Goal: Task Accomplishment & Management: Manage account settings

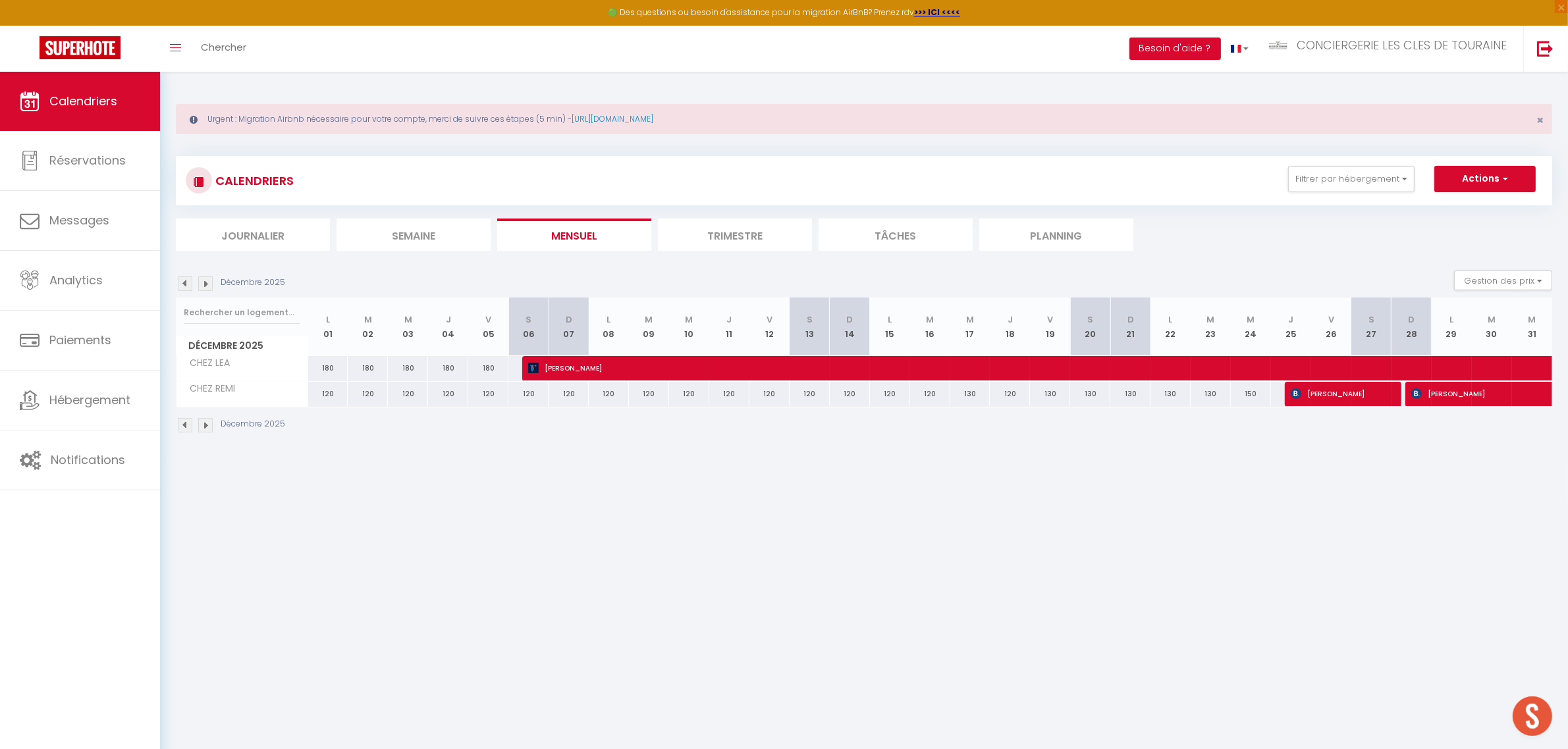
scroll to position [379, 0]
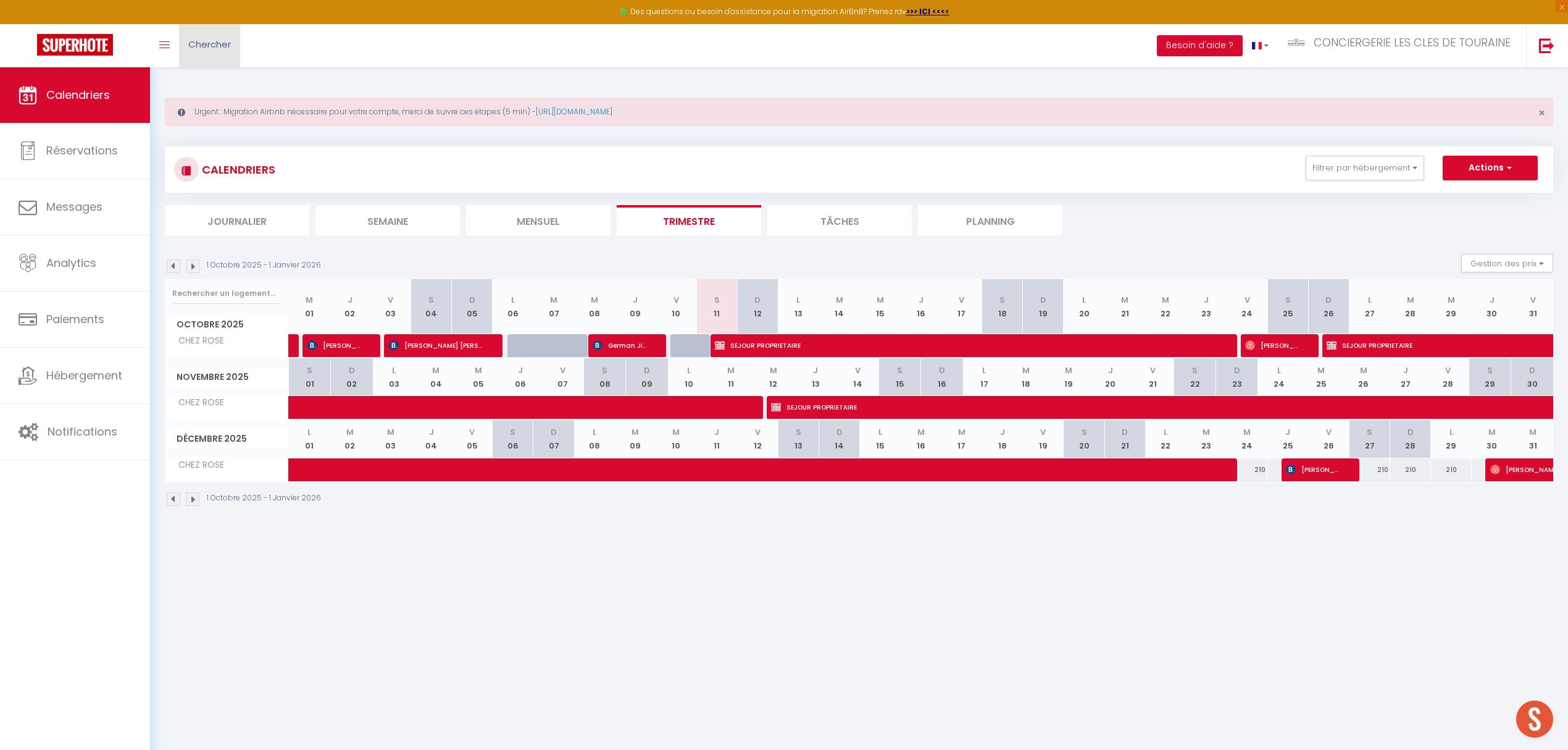
scroll to position [358, 0]
click at [215, 47] on span "Chercher" at bounding box center [209, 45] width 42 height 13
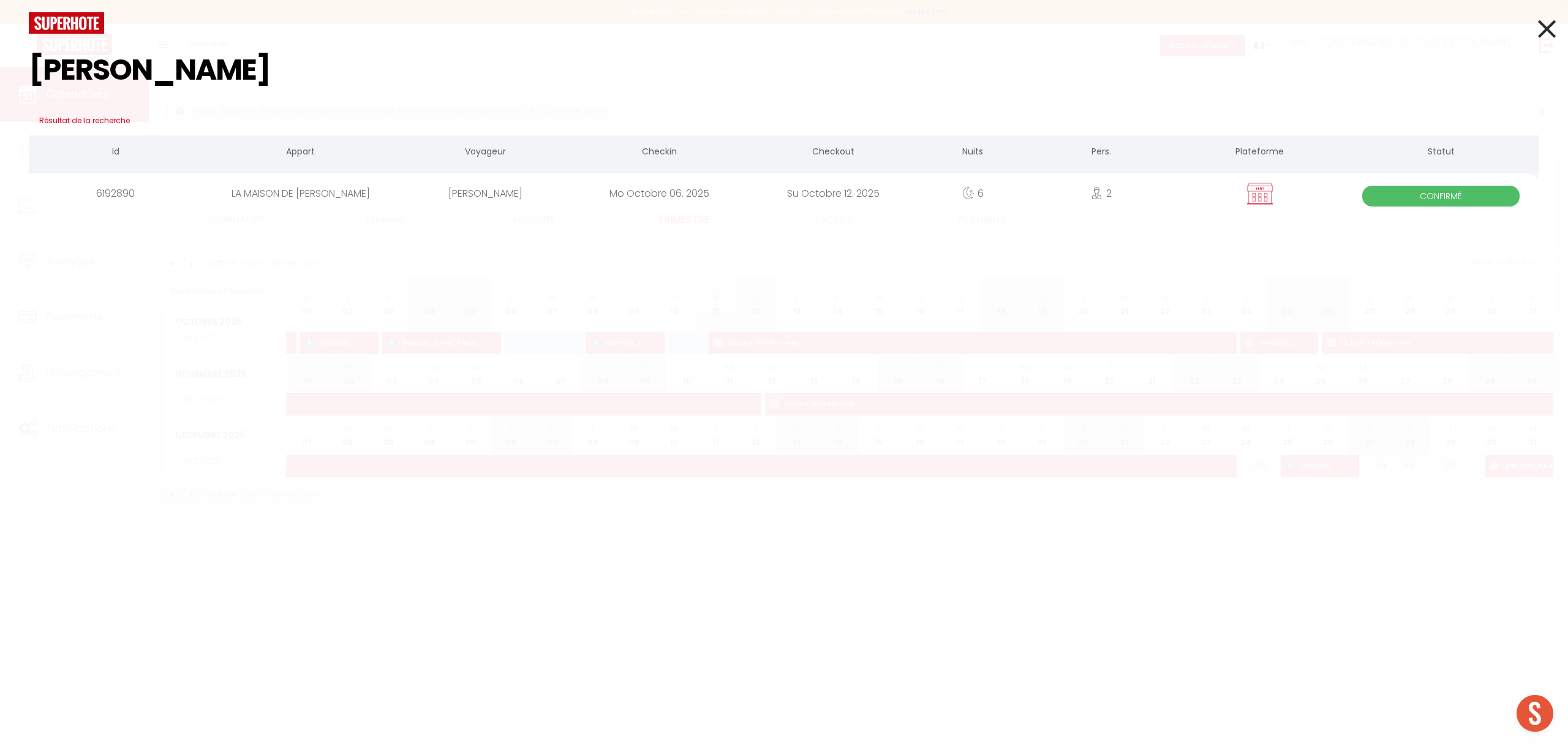
type input "[PERSON_NAME]"
click at [532, 198] on div "[PERSON_NAME]" at bounding box center [486, 193] width 174 height 40
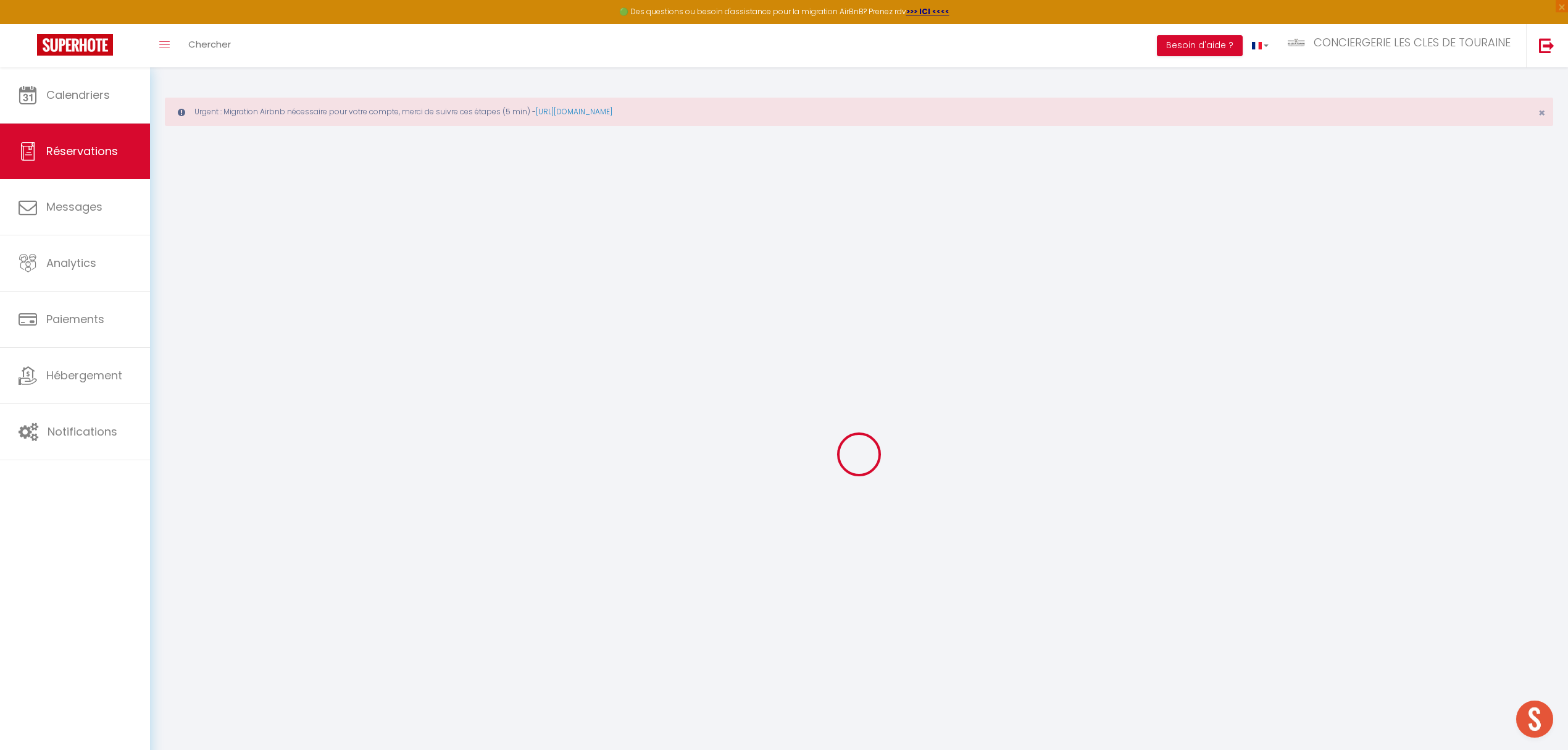
select select
checkbox input "false"
select select
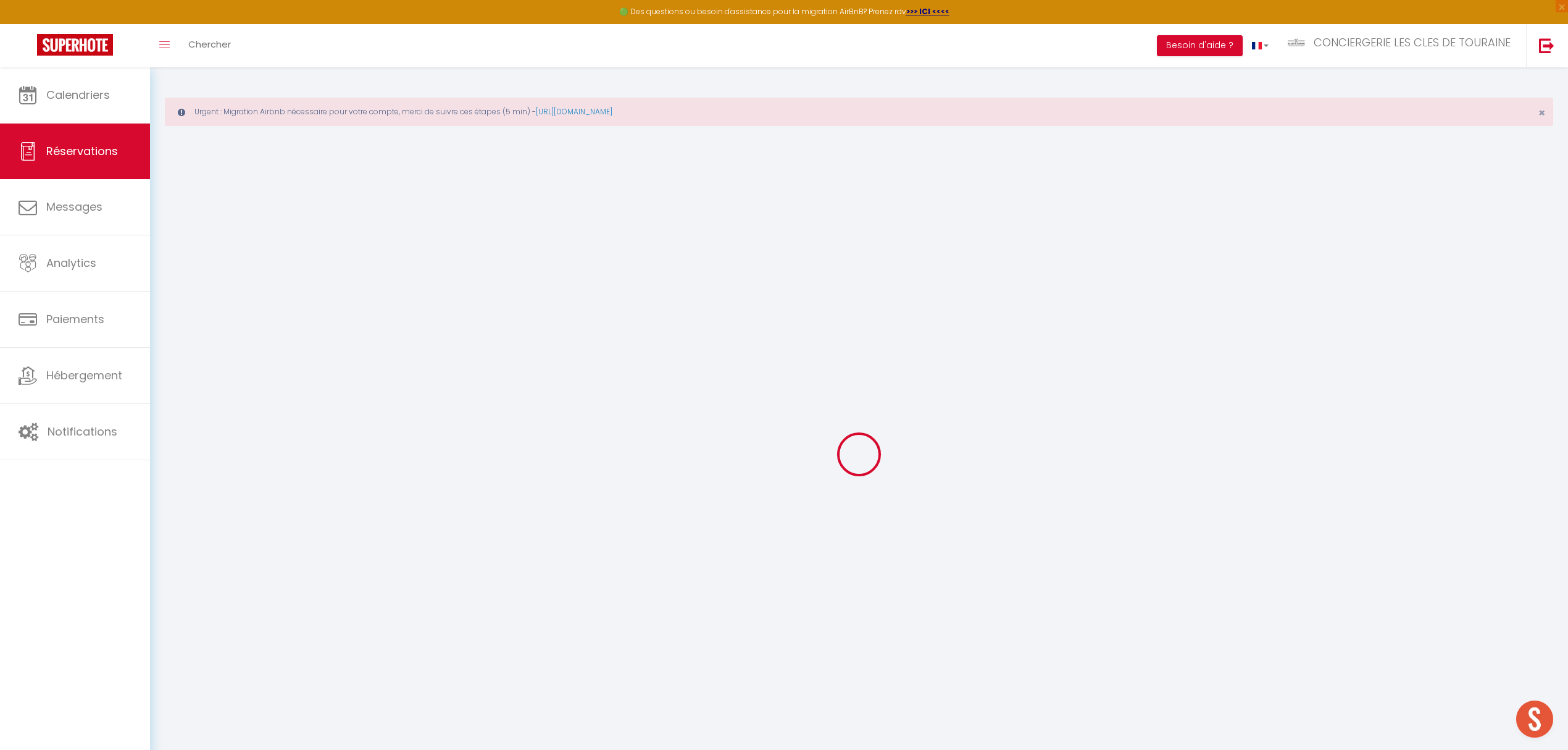
checkbox input "false"
type textarea "COMMANDE DE 1 KIT LIT DOUBLE ET 2 KITS TOILETTE"
type input "70"
select select
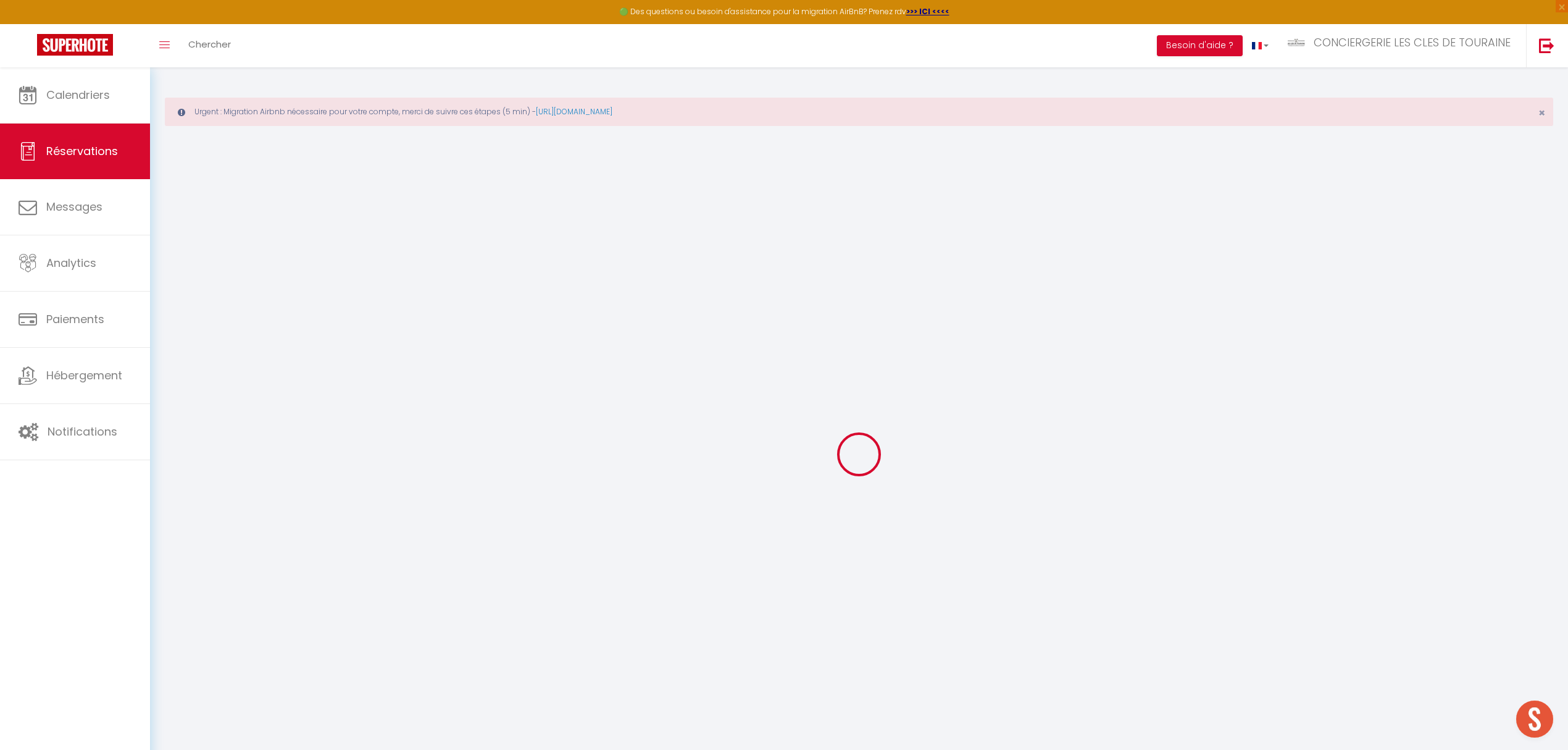
checkbox input "false"
select select
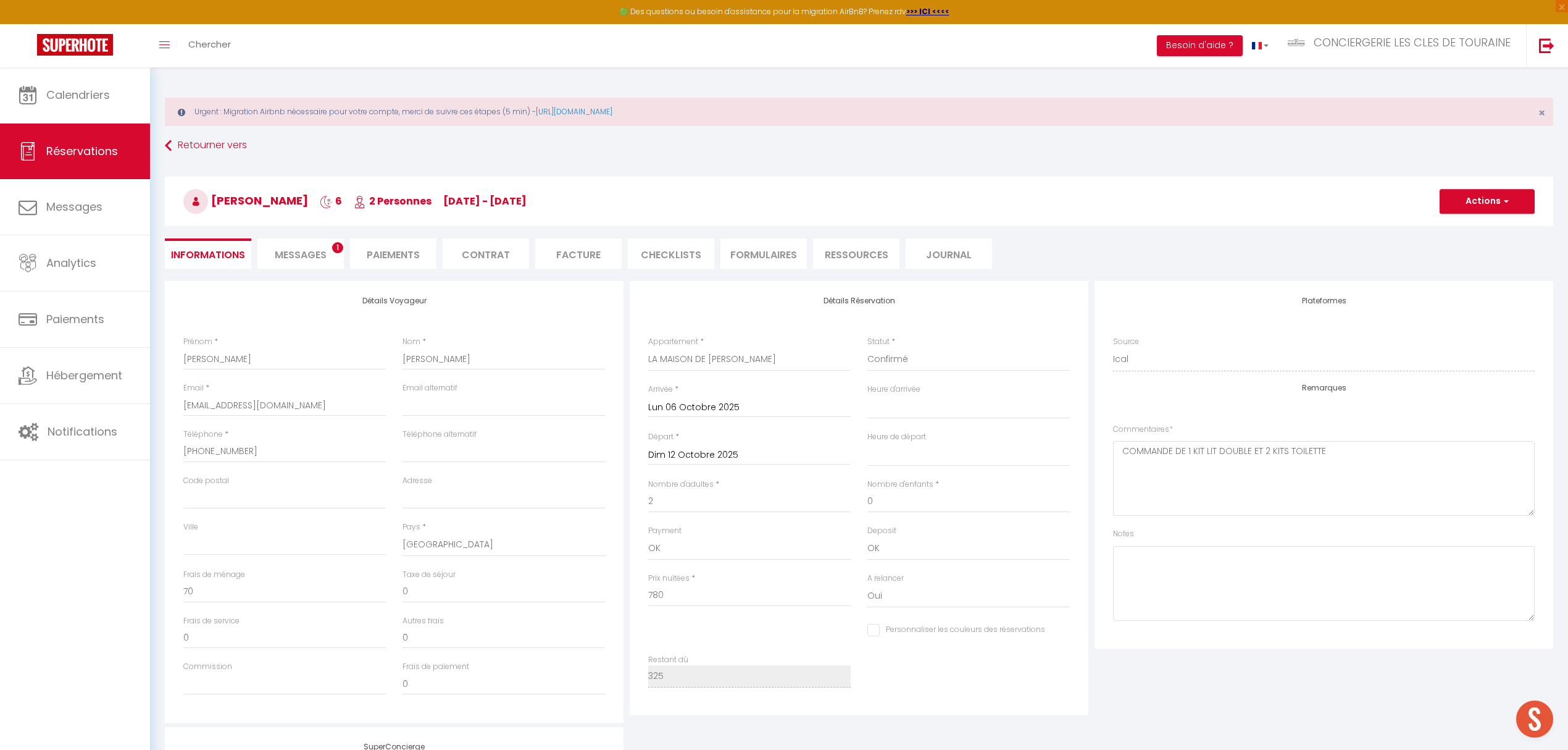
click at [292, 241] on li "Messages 1" at bounding box center [300, 253] width 87 height 30
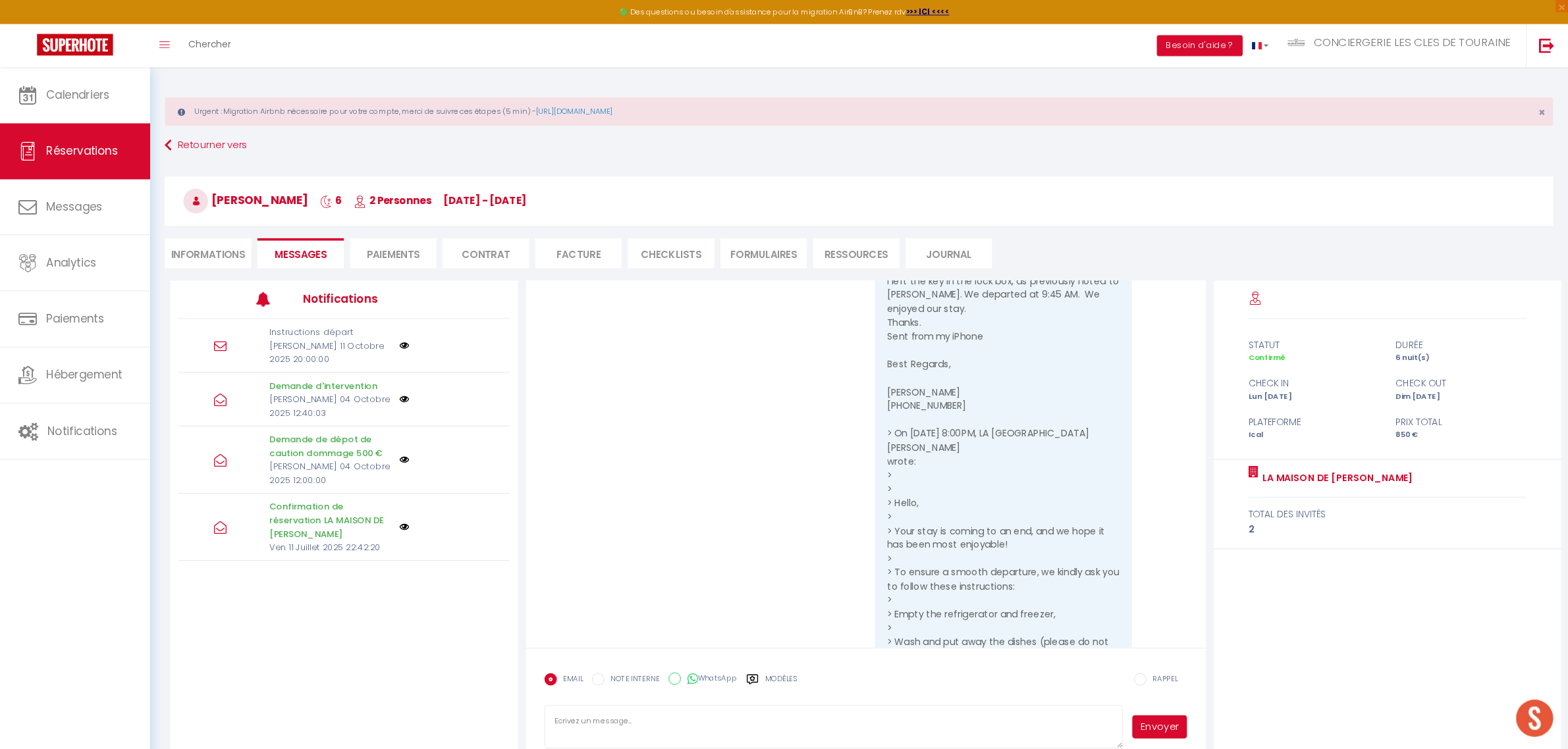
scroll to position [4477, 0]
type textarea "h"
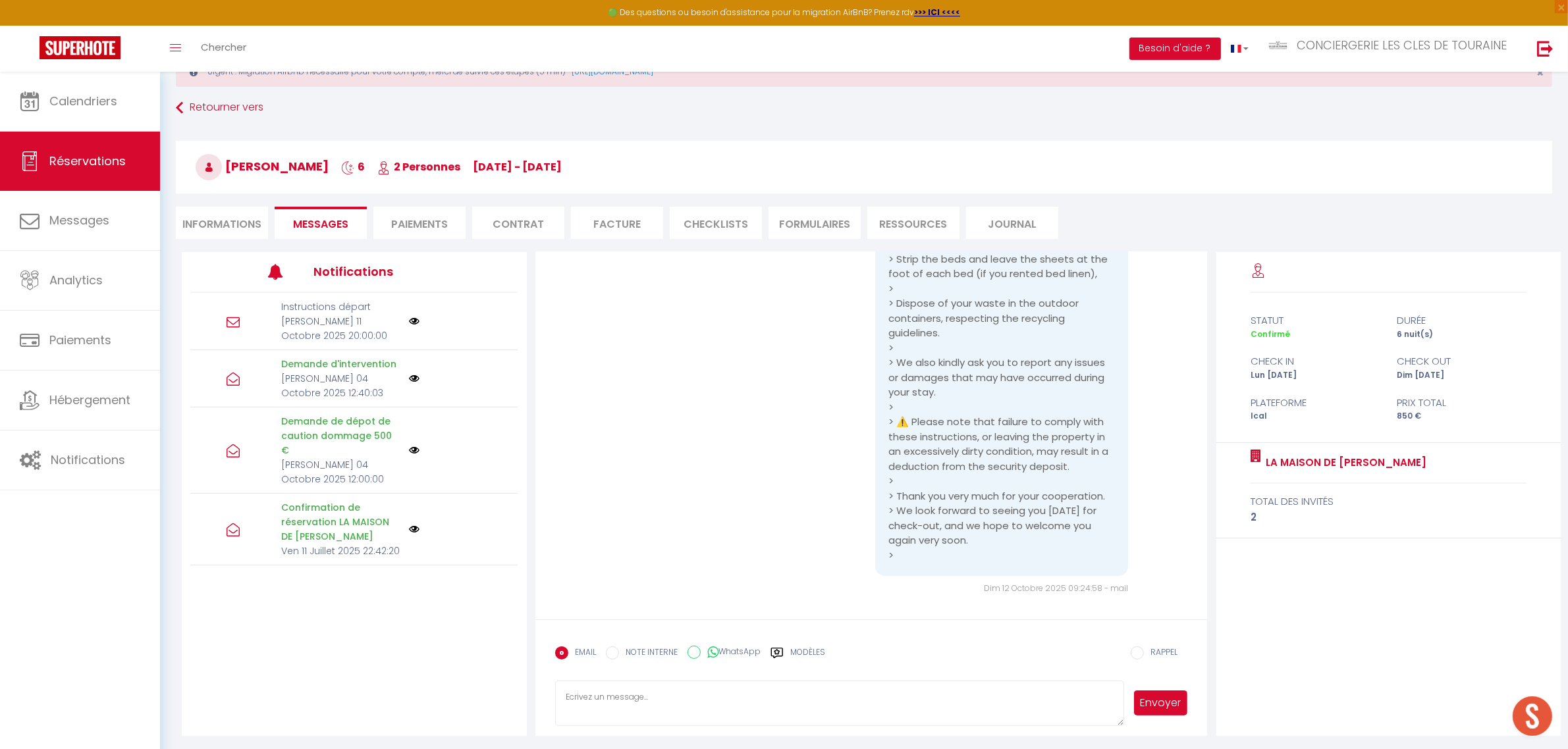
scroll to position [71, 0]
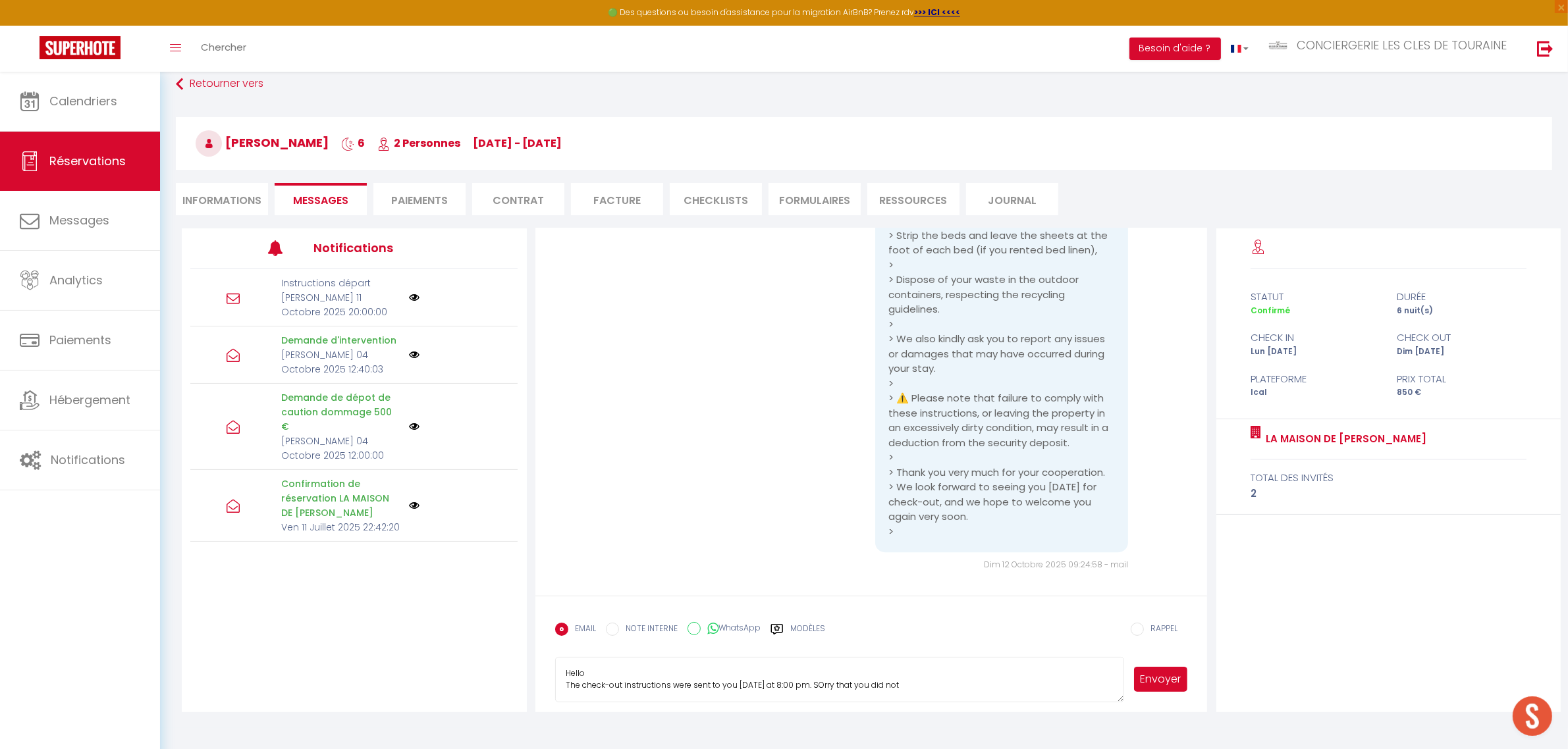
click at [831, 691] on textarea "Hello The check-out instructions were sent to you [DATE] at 8:00 pm. SOrry that…" at bounding box center [840, 680] width 570 height 46
click at [925, 684] on textarea "Hello The check-out instructions were sent to you [DATE] at 8:00 pm. Sorry that…" at bounding box center [840, 680] width 570 height 46
drag, startPoint x: 925, startPoint y: 684, endPoint x: 511, endPoint y: 663, distance: 414.5
click at [511, 663] on div "Notifications Instructions départ [PERSON_NAME] 11 Octobre 2025 20:00:00 Demand…" at bounding box center [872, 471] width 1379 height 484
paste textarea ", The check-out instructions were sent to you [DATE] at 8:00 p.m. Sorry that yo…"
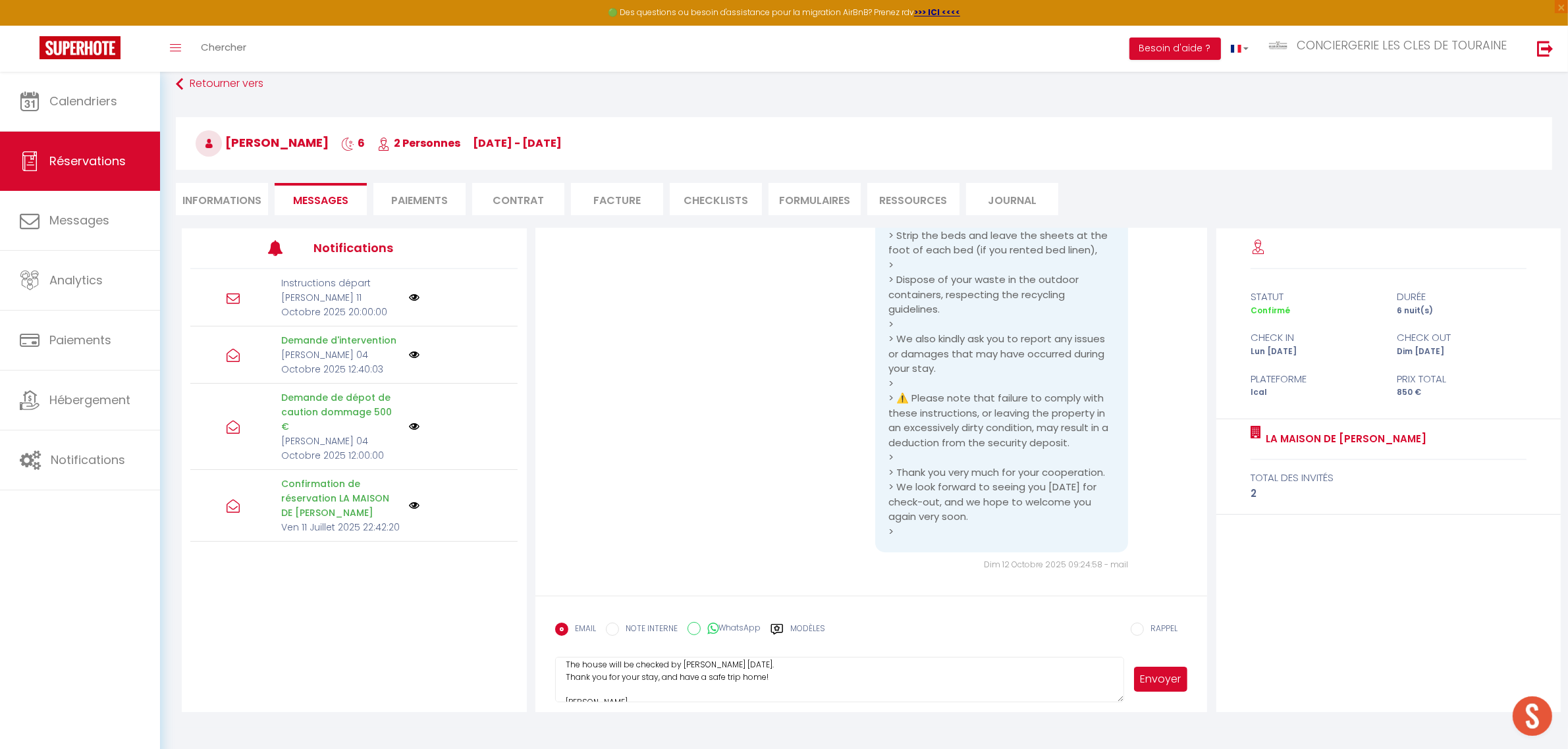
scroll to position [61, 0]
type textarea "Hello, The check-out instructions were sent to you [DATE] at 8:00 p.m. Sorry th…"
click at [1164, 678] on button "Envoyer" at bounding box center [1161, 679] width 54 height 25
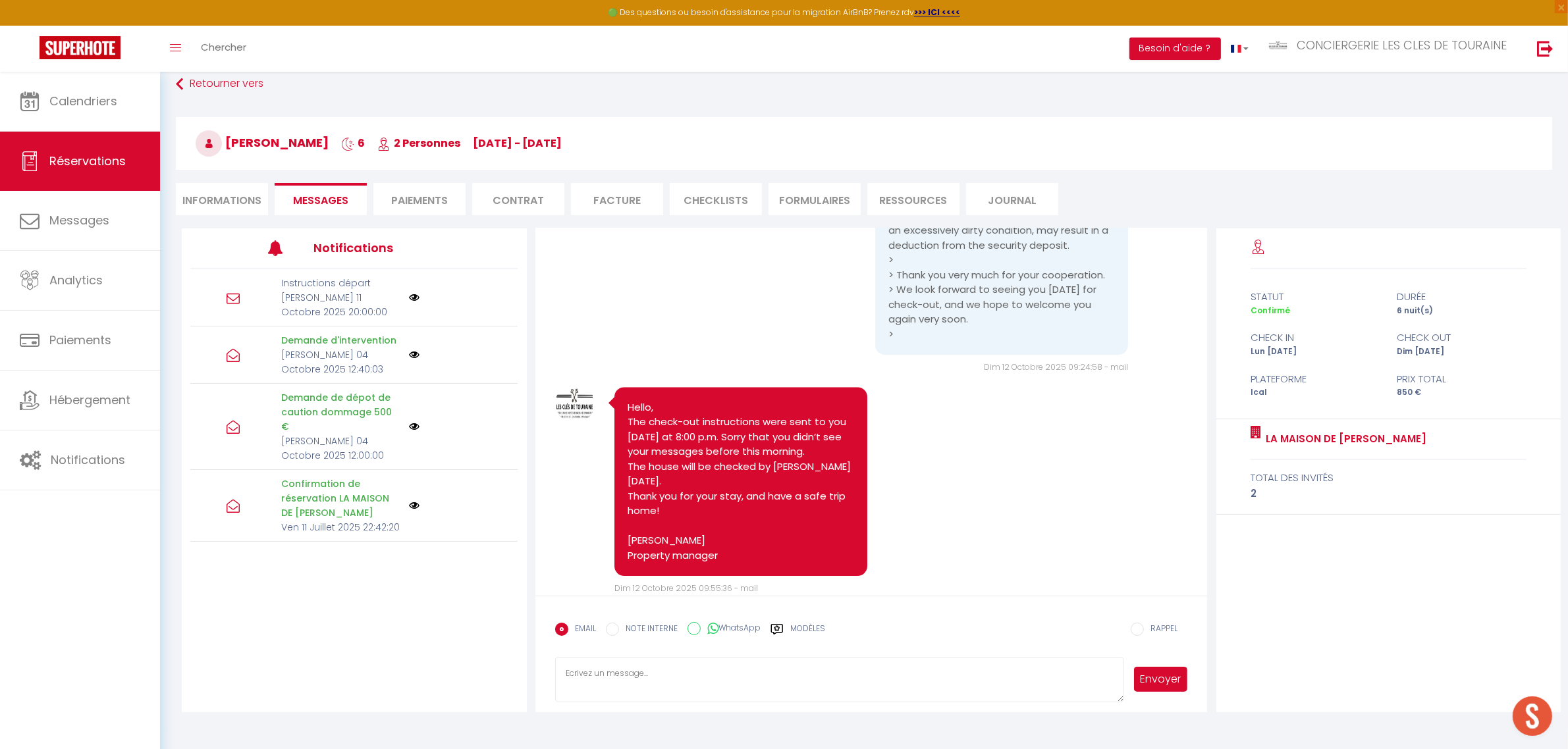
scroll to position [5456, 0]
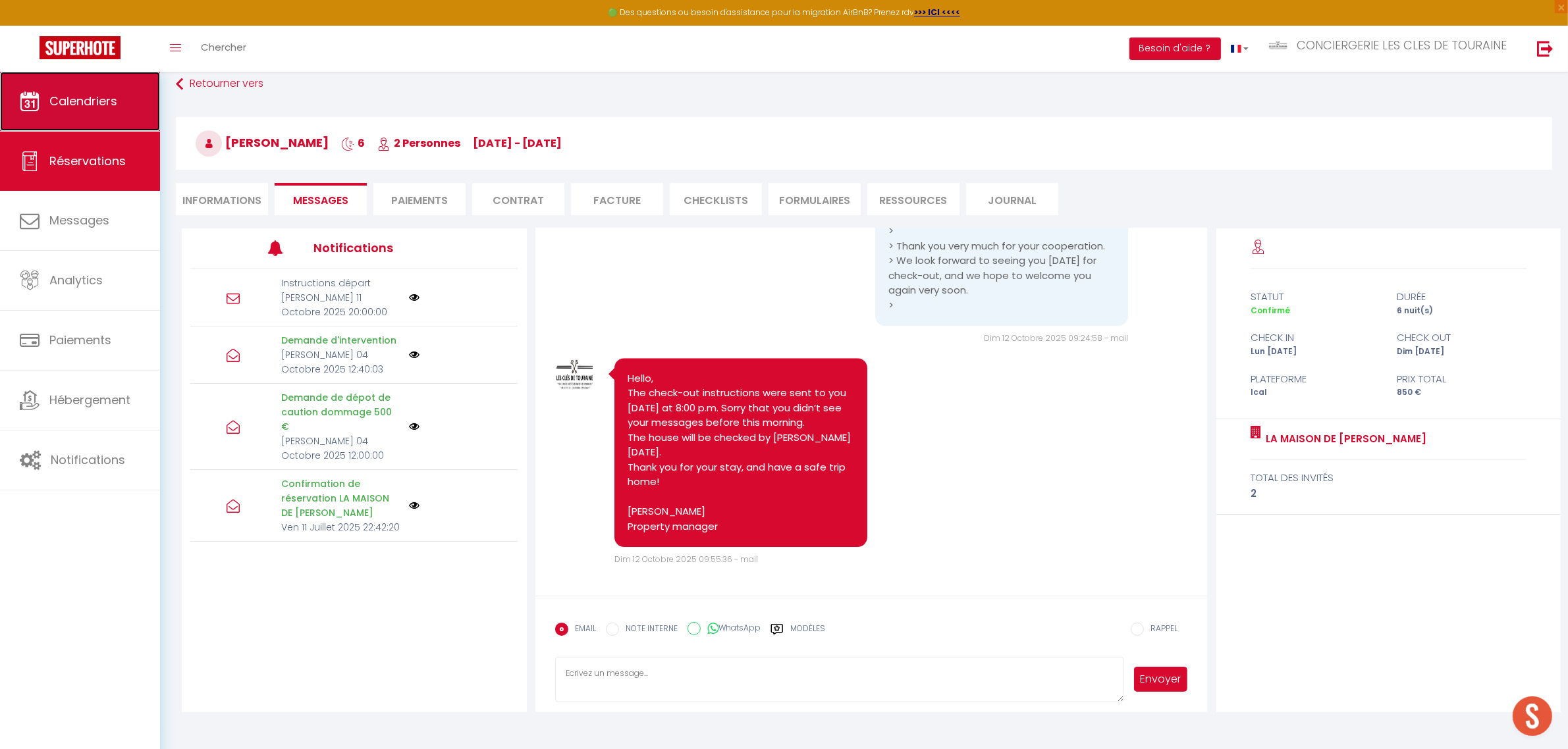
click at [71, 91] on link "Calendriers" at bounding box center [80, 101] width 160 height 59
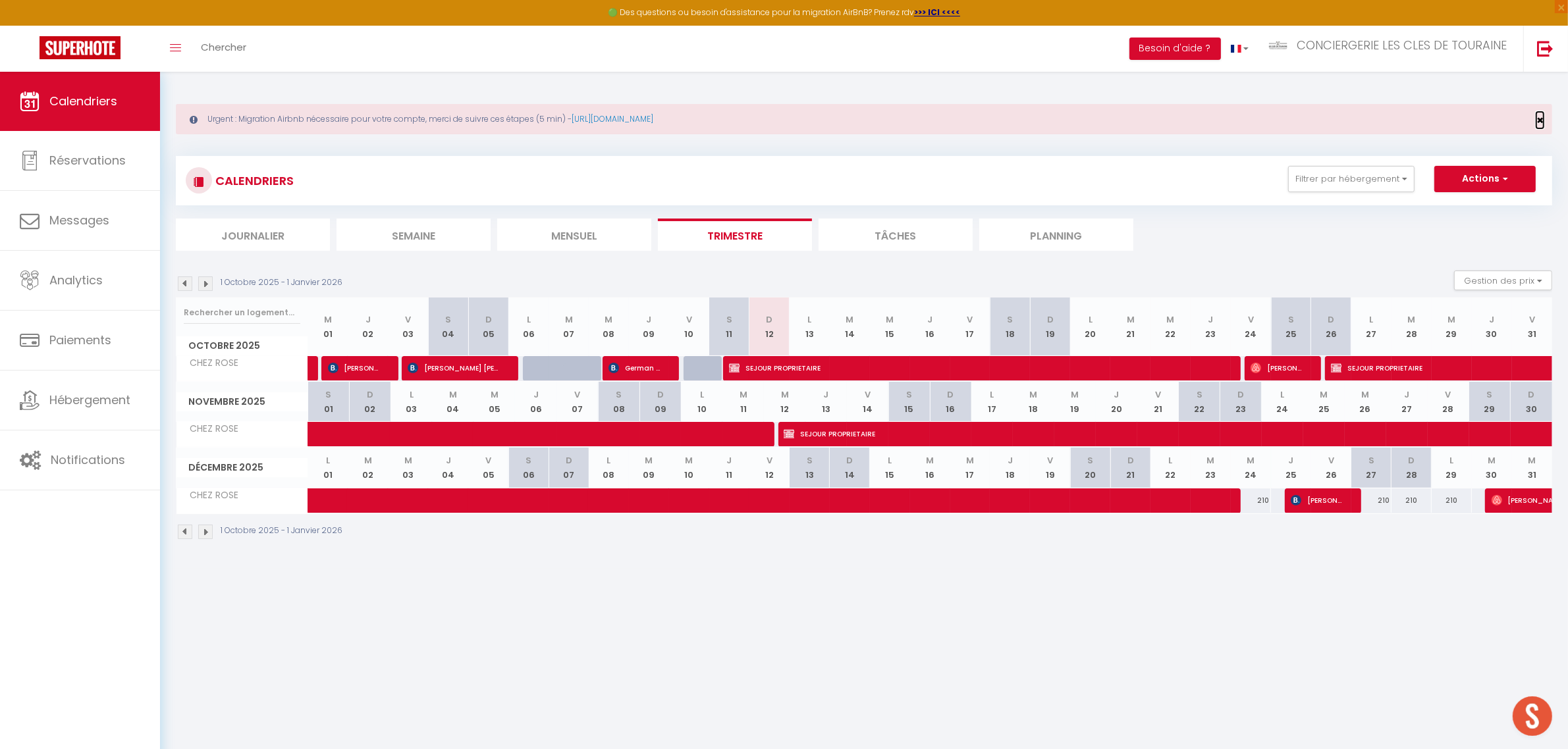
click at [1539, 122] on span "×" at bounding box center [1540, 120] width 7 height 16
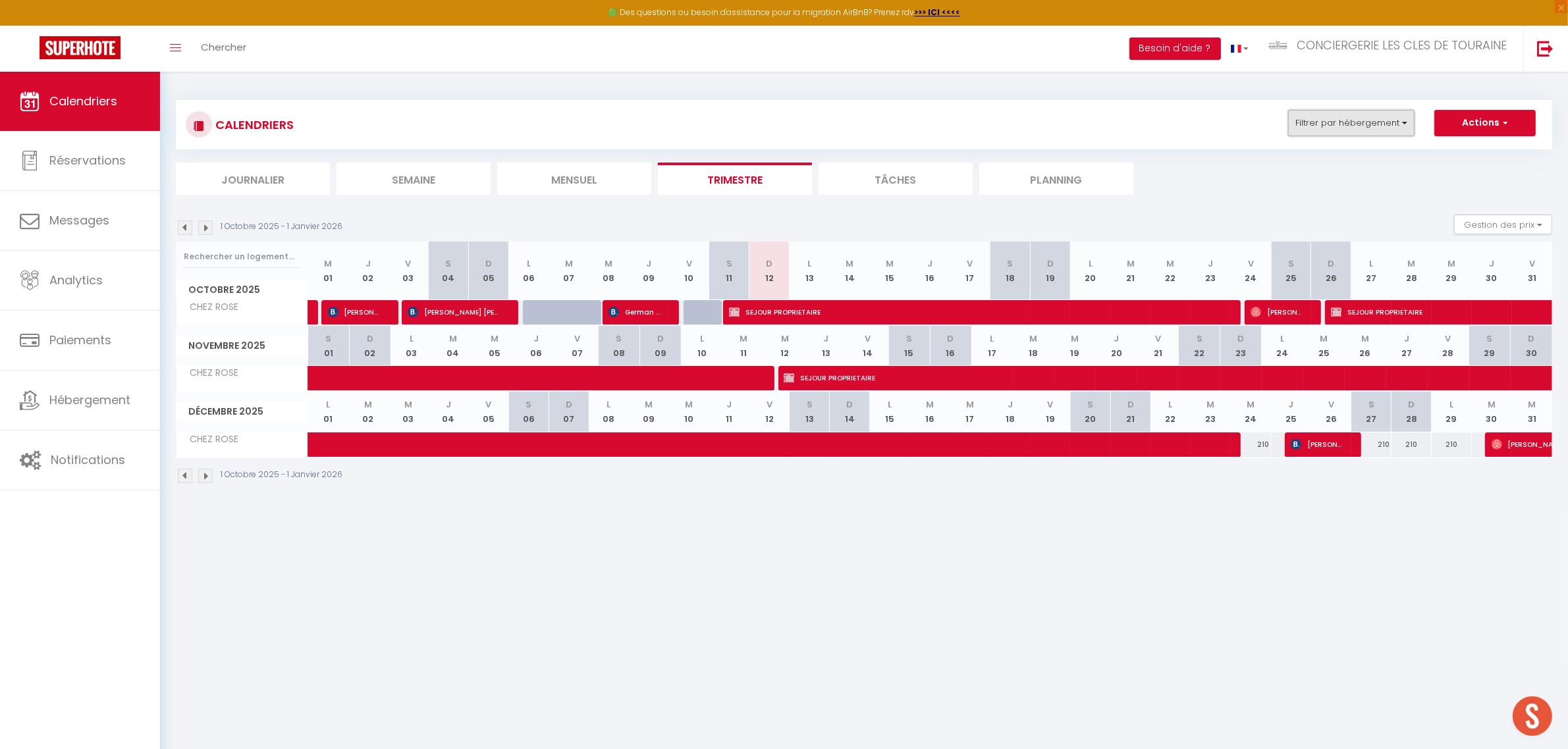
click at [1357, 117] on button "Filtrer par hébergement" at bounding box center [1352, 123] width 127 height 26
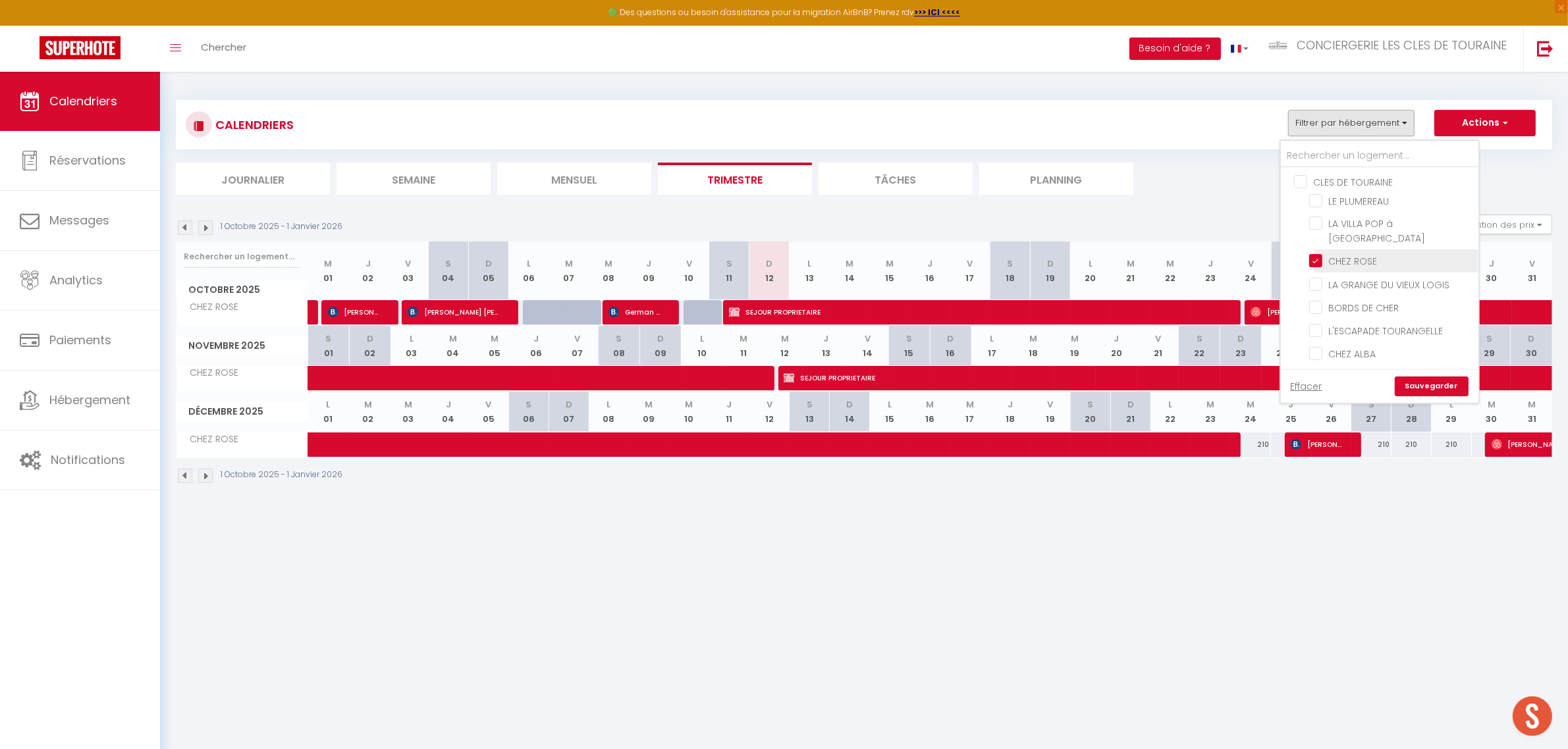
click at [1349, 262] on input "CHEZ ROSE" at bounding box center [1392, 260] width 165 height 13
checkbox input "false"
click at [1363, 292] on input "LA PETITE [PERSON_NAME] - [GEOGRAPHIC_DATA]" at bounding box center [1392, 293] width 165 height 13
checkbox input "true"
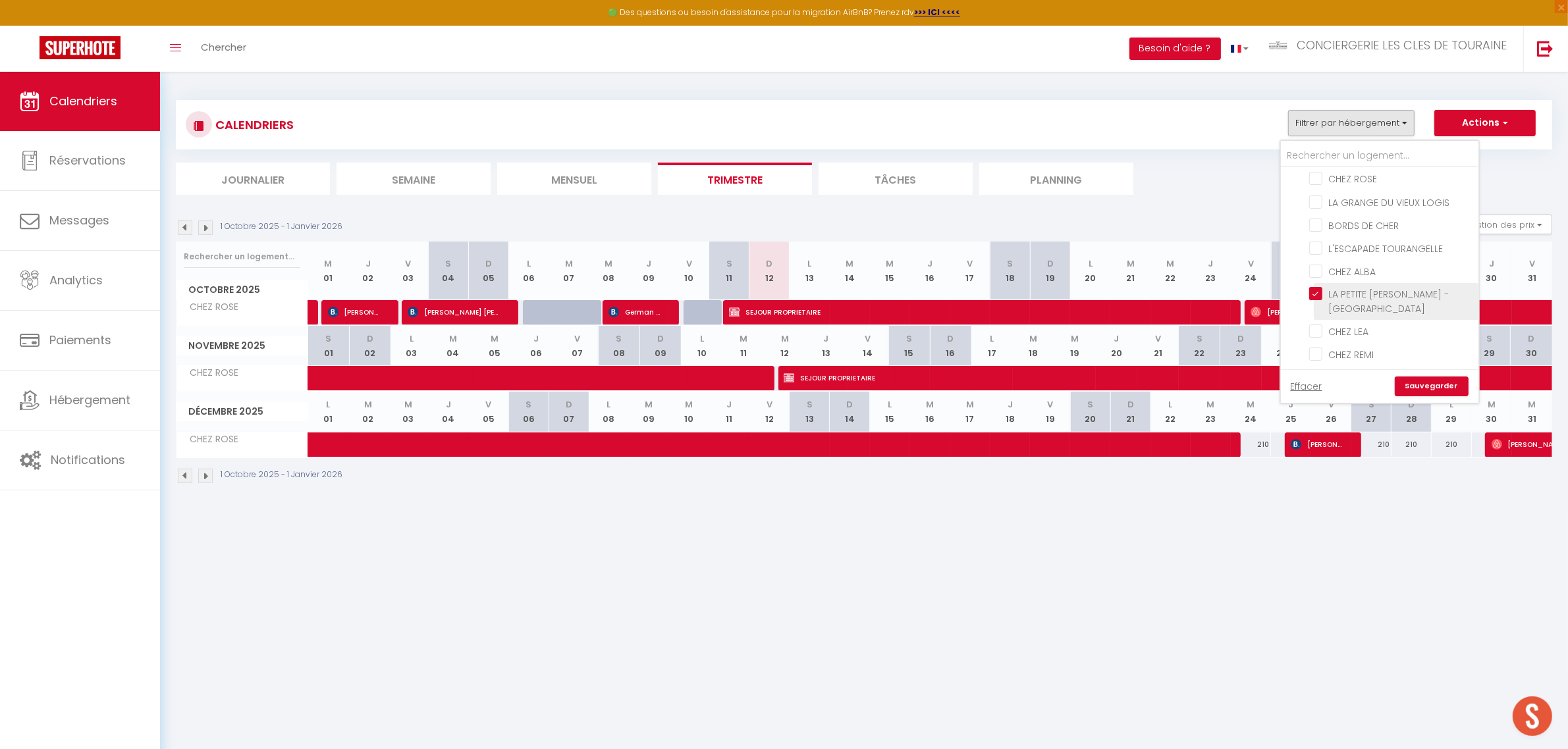
checkbox input "false"
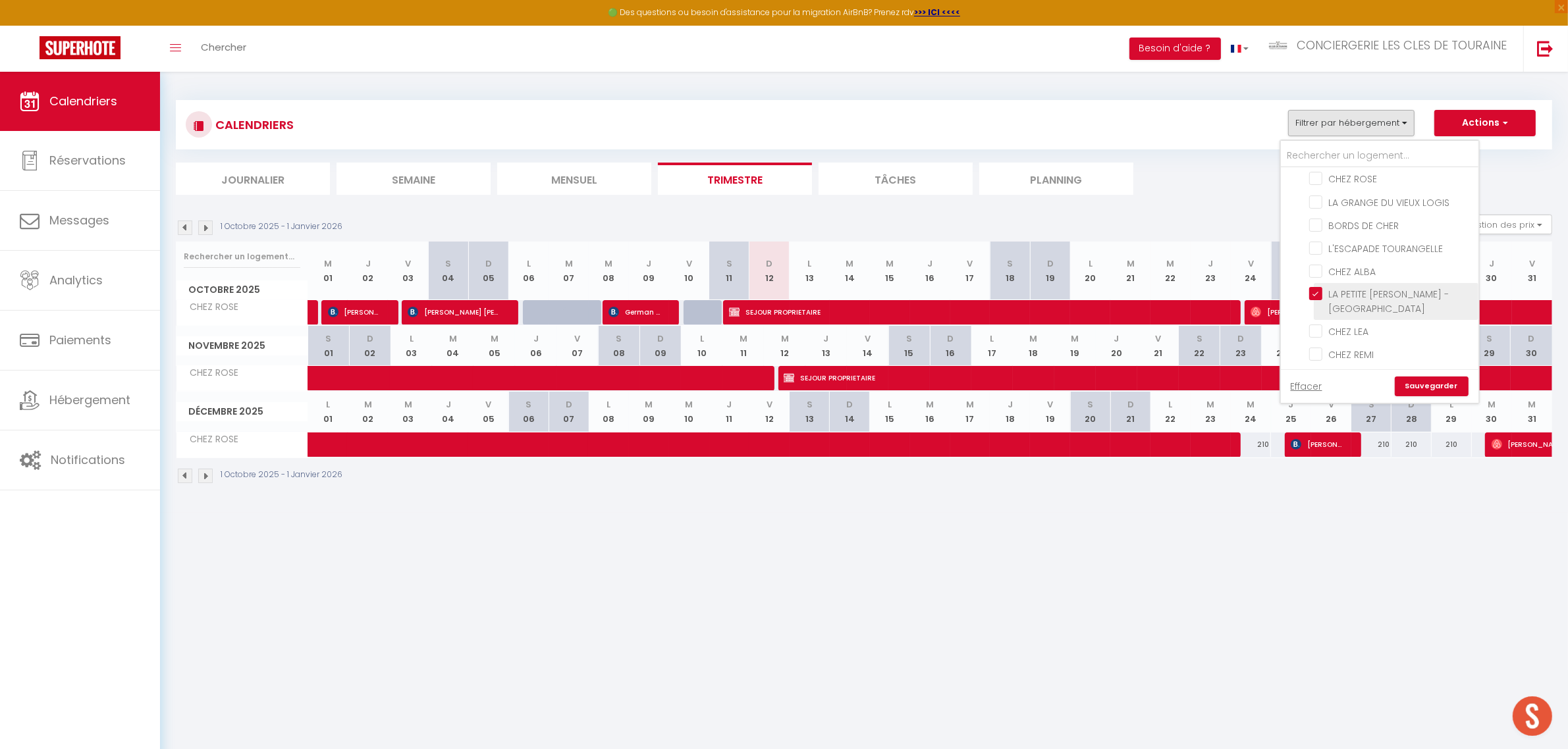
checkbox input "false"
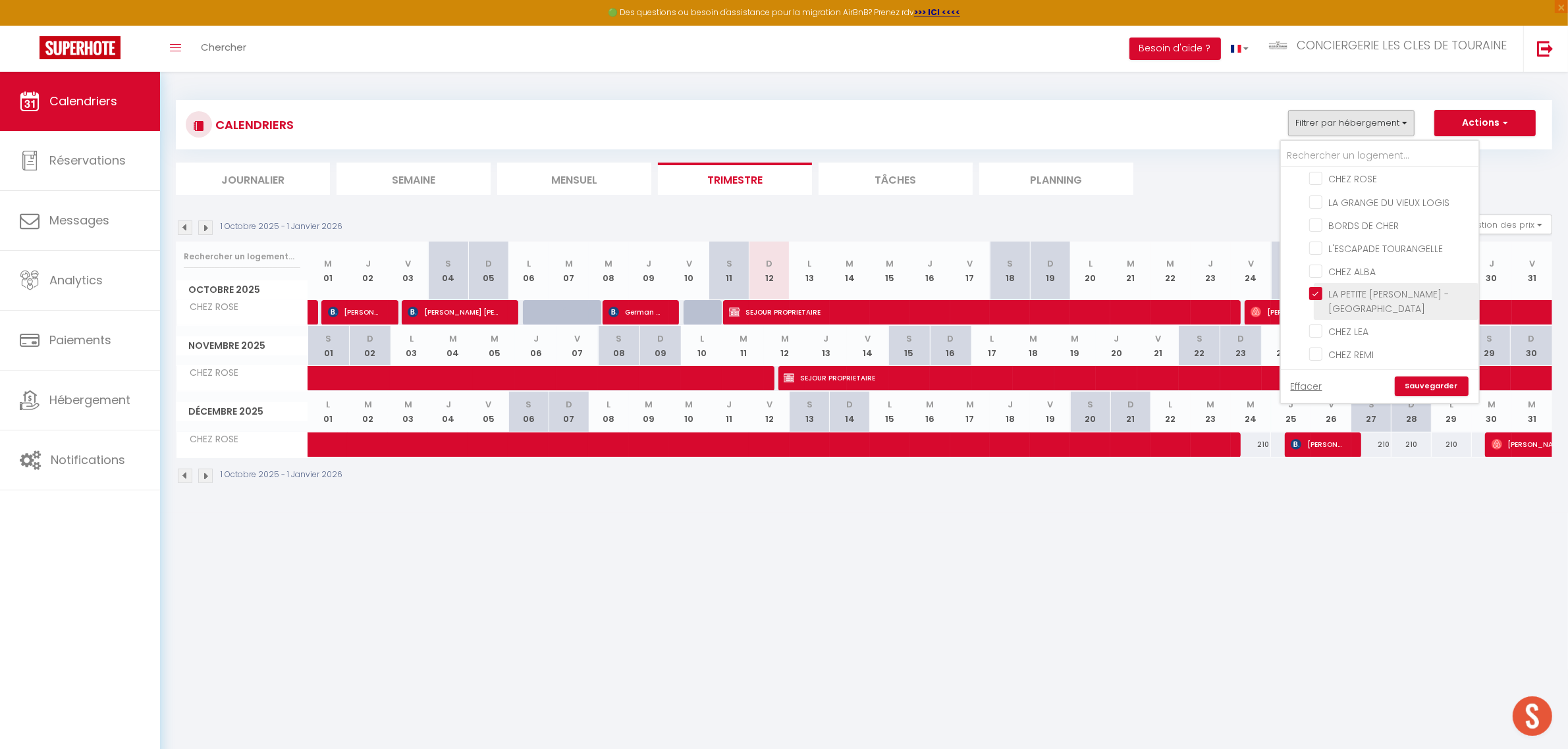
checkbox input "false"
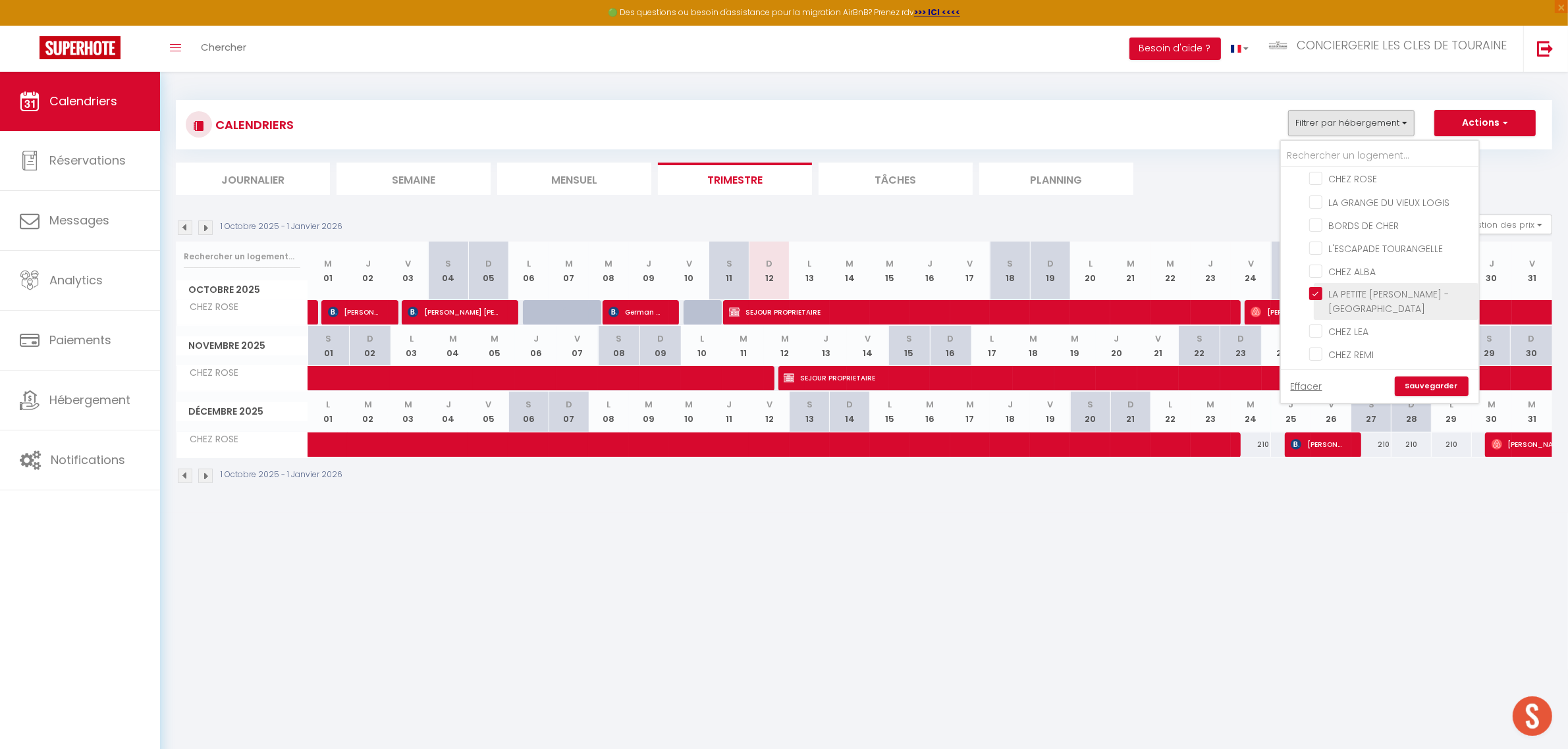
checkbox input "false"
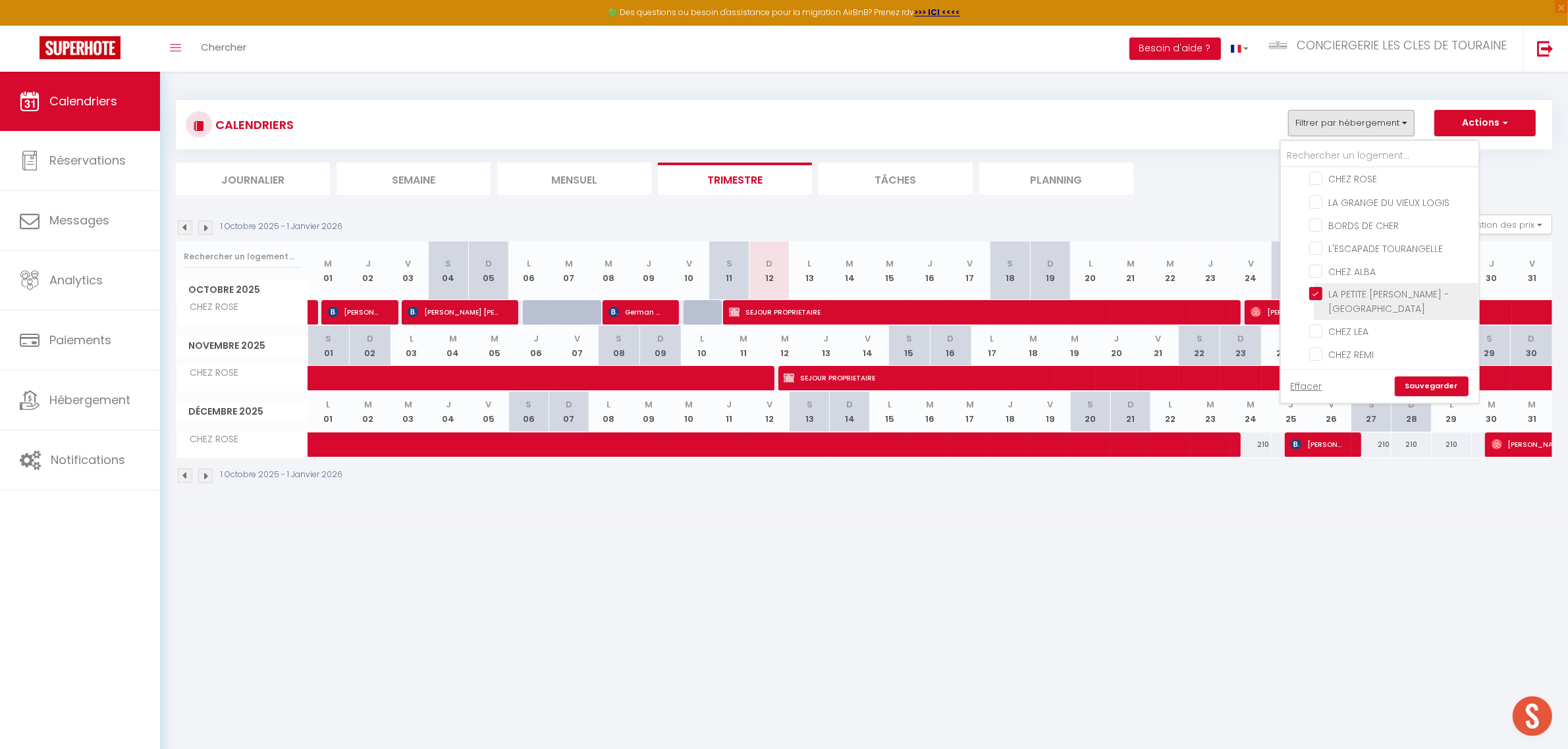
checkbox input "false"
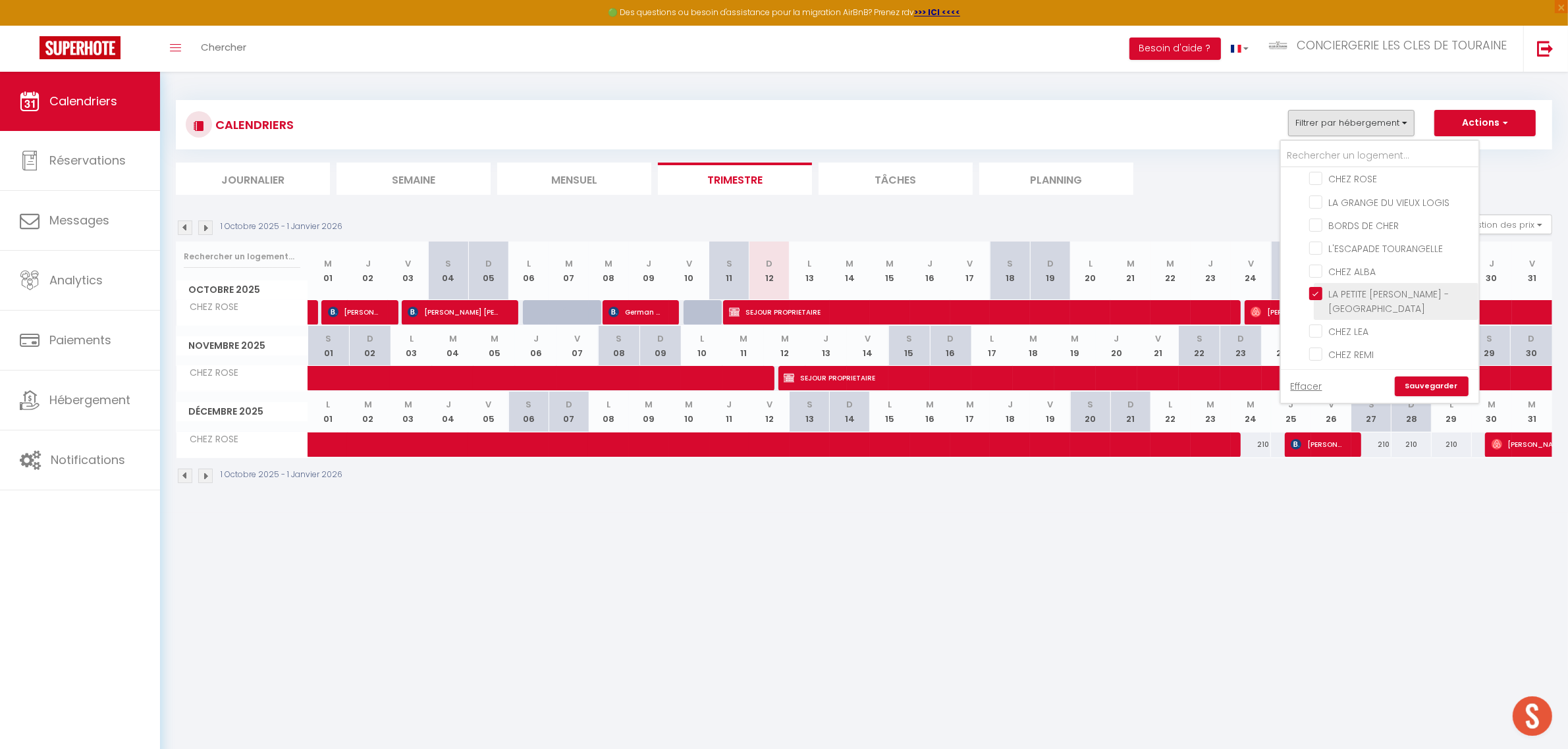
checkbox input "false"
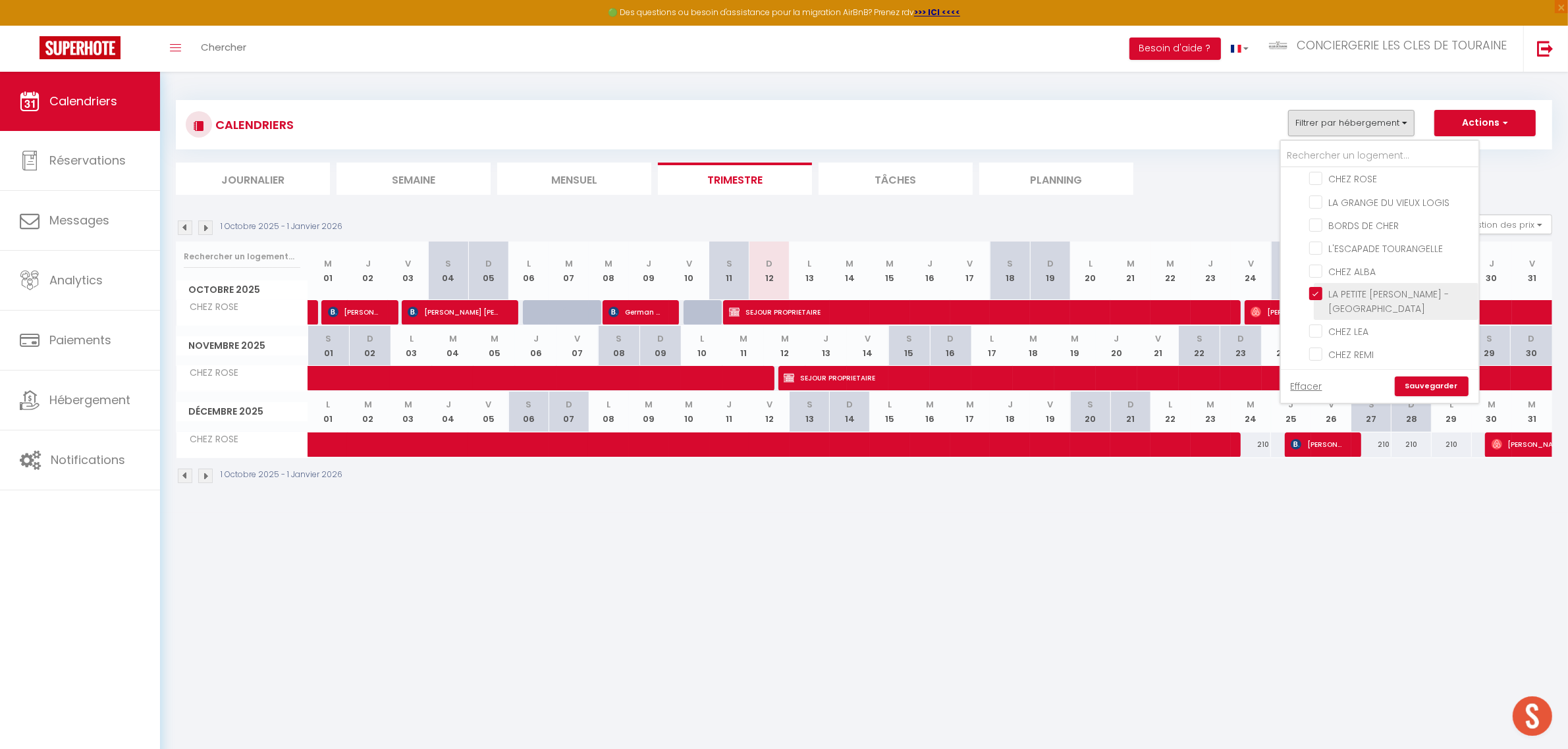
checkbox input "false"
click at [1413, 386] on link "Sauvegarder" at bounding box center [1432, 386] width 74 height 19
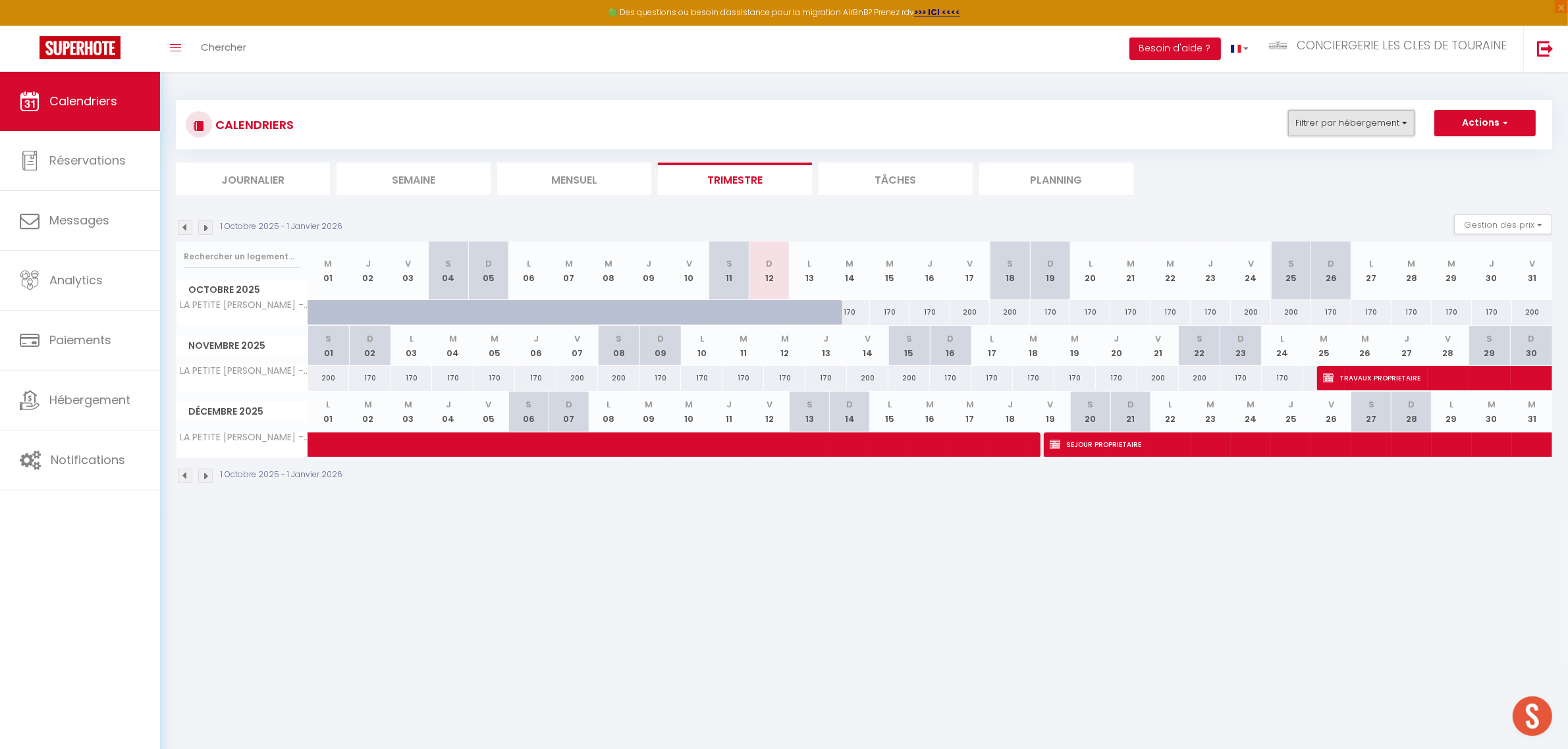
click at [1328, 124] on button "Filtrer par hébergement" at bounding box center [1352, 123] width 127 height 26
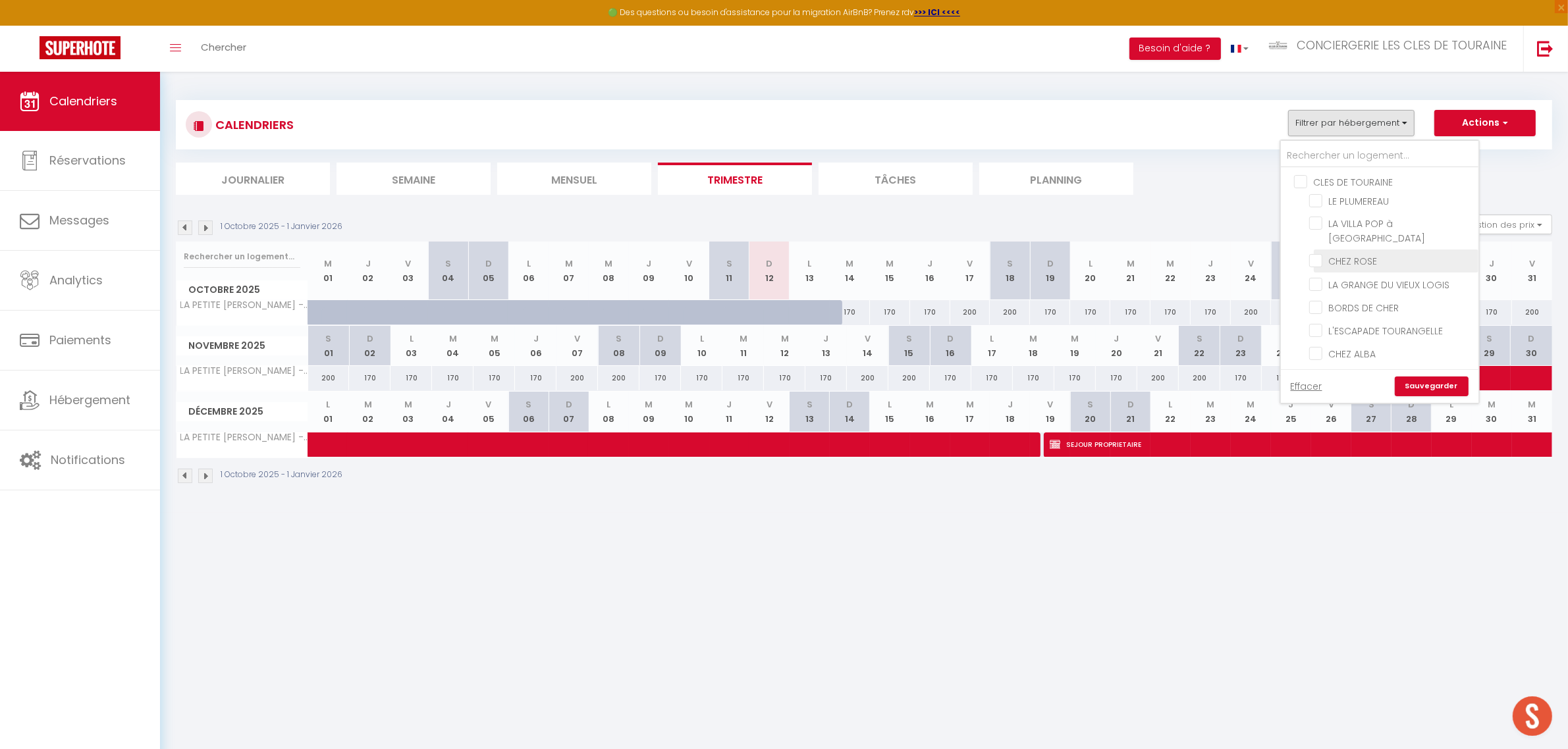
click at [1368, 259] on input "CHEZ ROSE" at bounding box center [1392, 260] width 165 height 13
checkbox input "true"
click at [1351, 205] on input "LA PETITE [PERSON_NAME] - [GEOGRAPHIC_DATA]" at bounding box center [1392, 211] width 165 height 13
checkbox input "false"
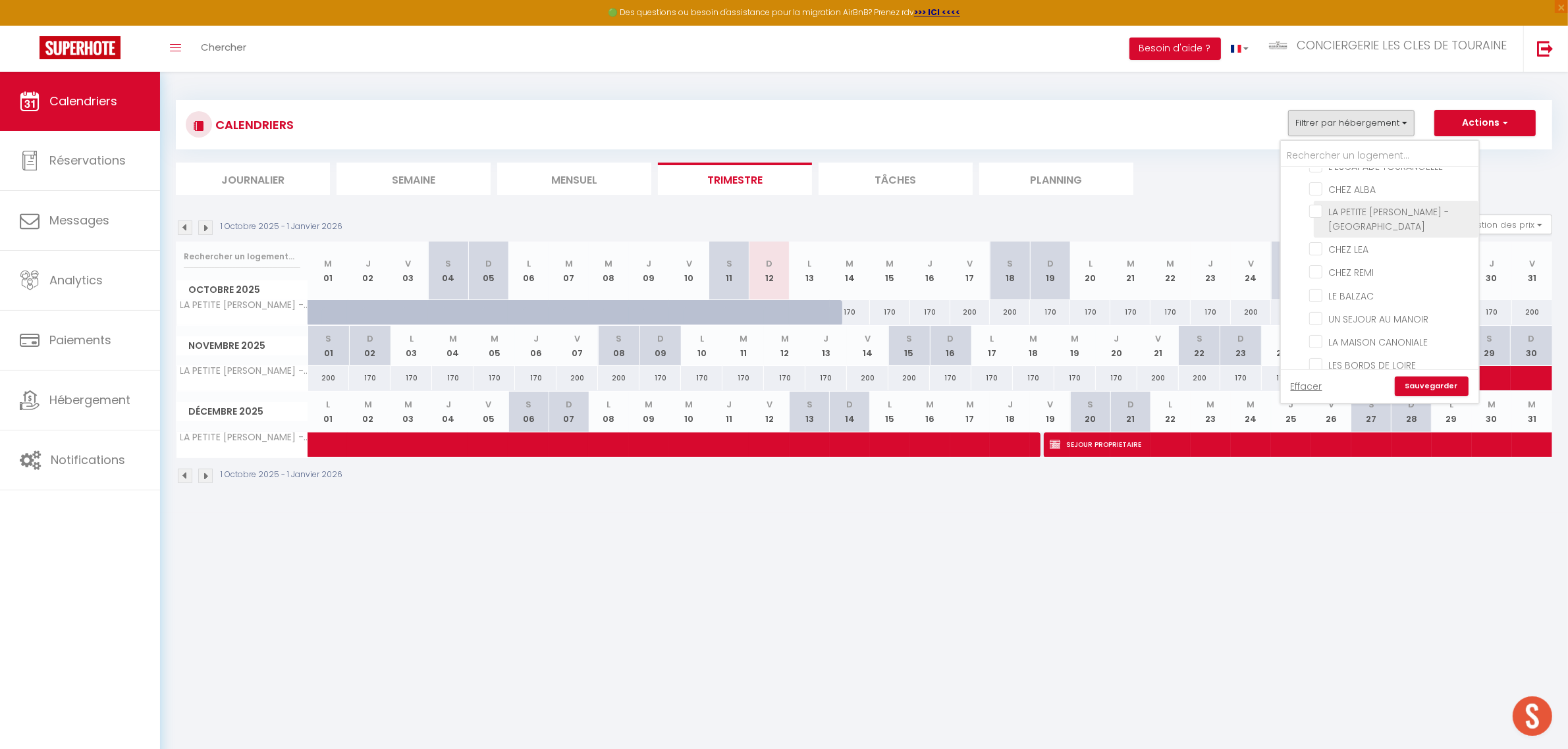
checkbox input "false"
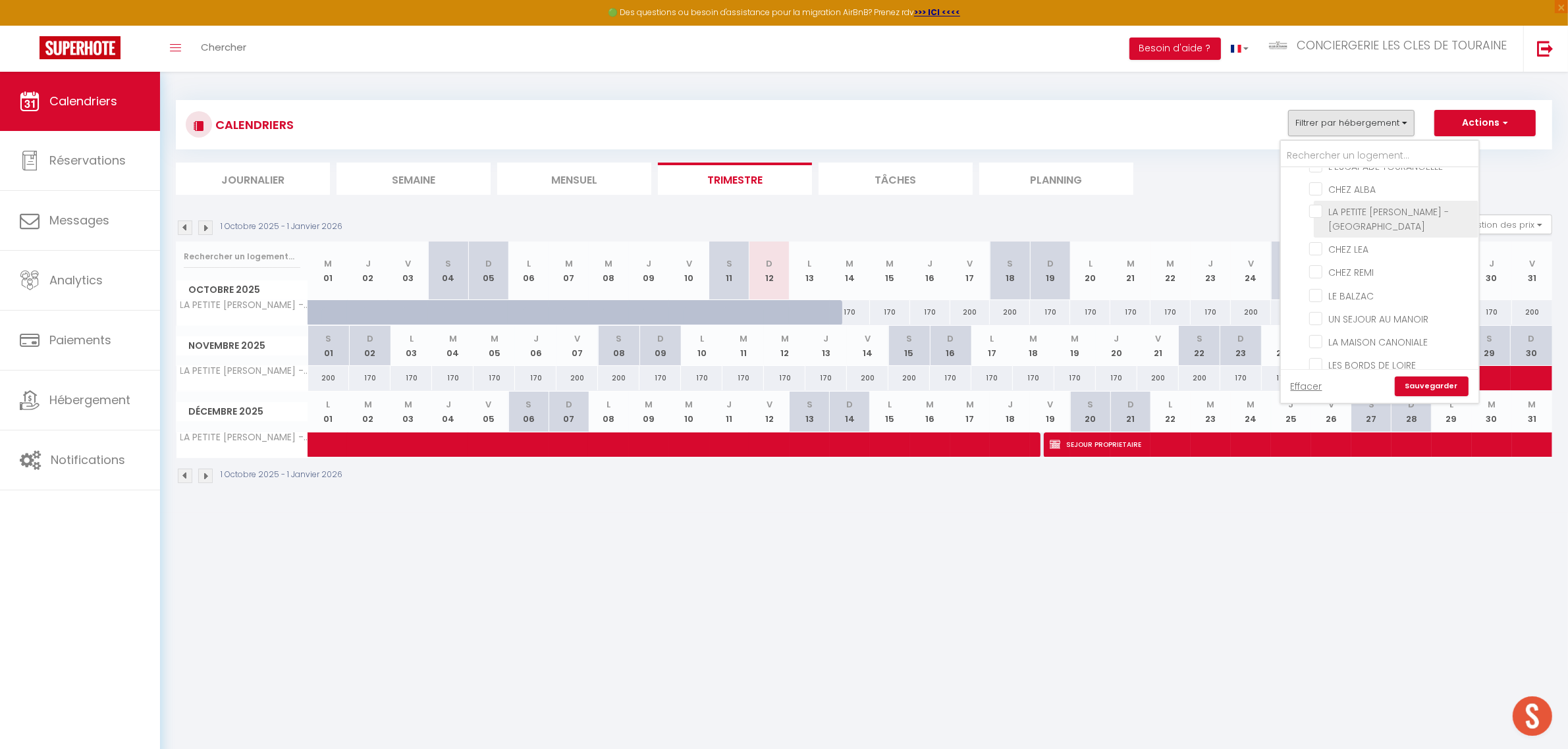
checkbox input "false"
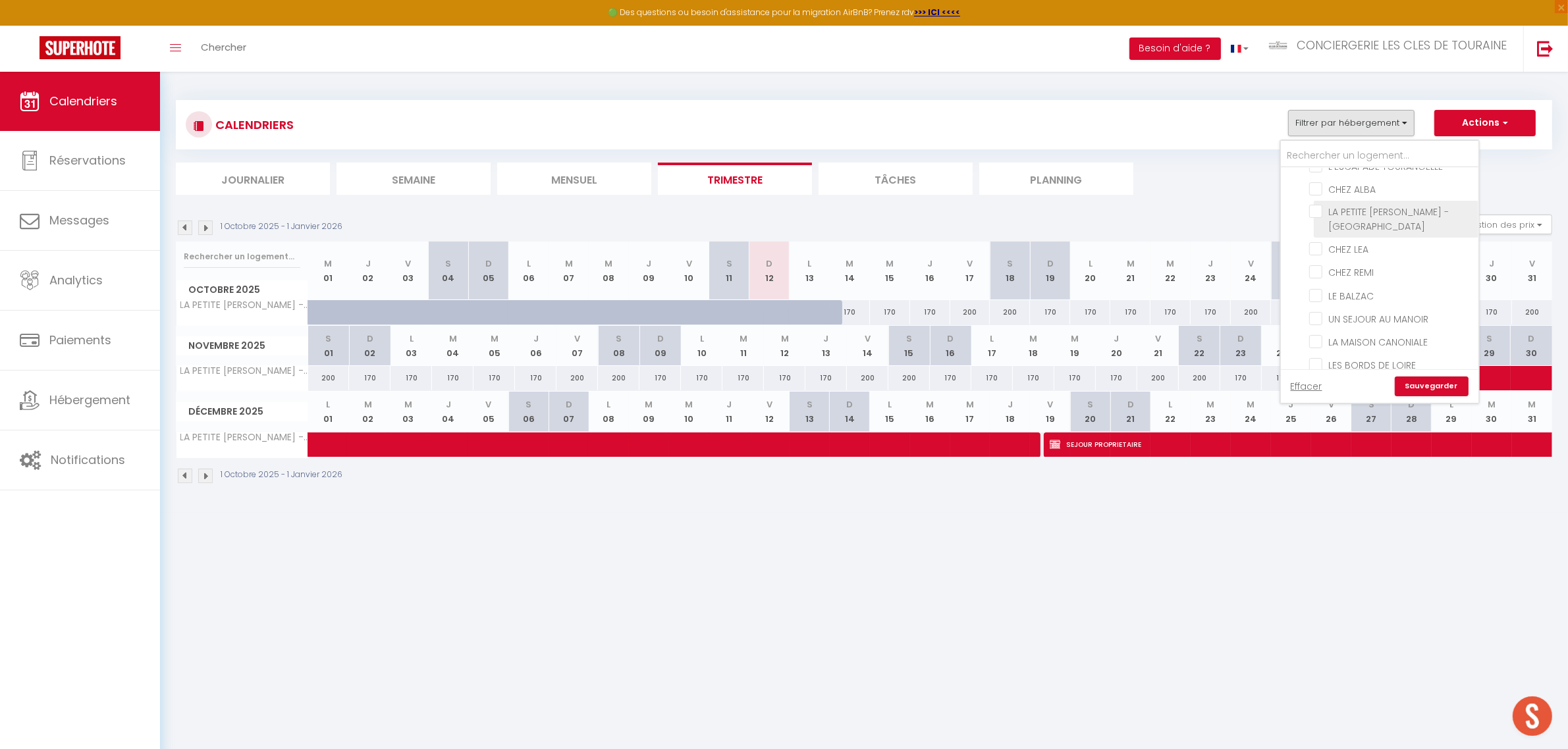
checkbox input "false"
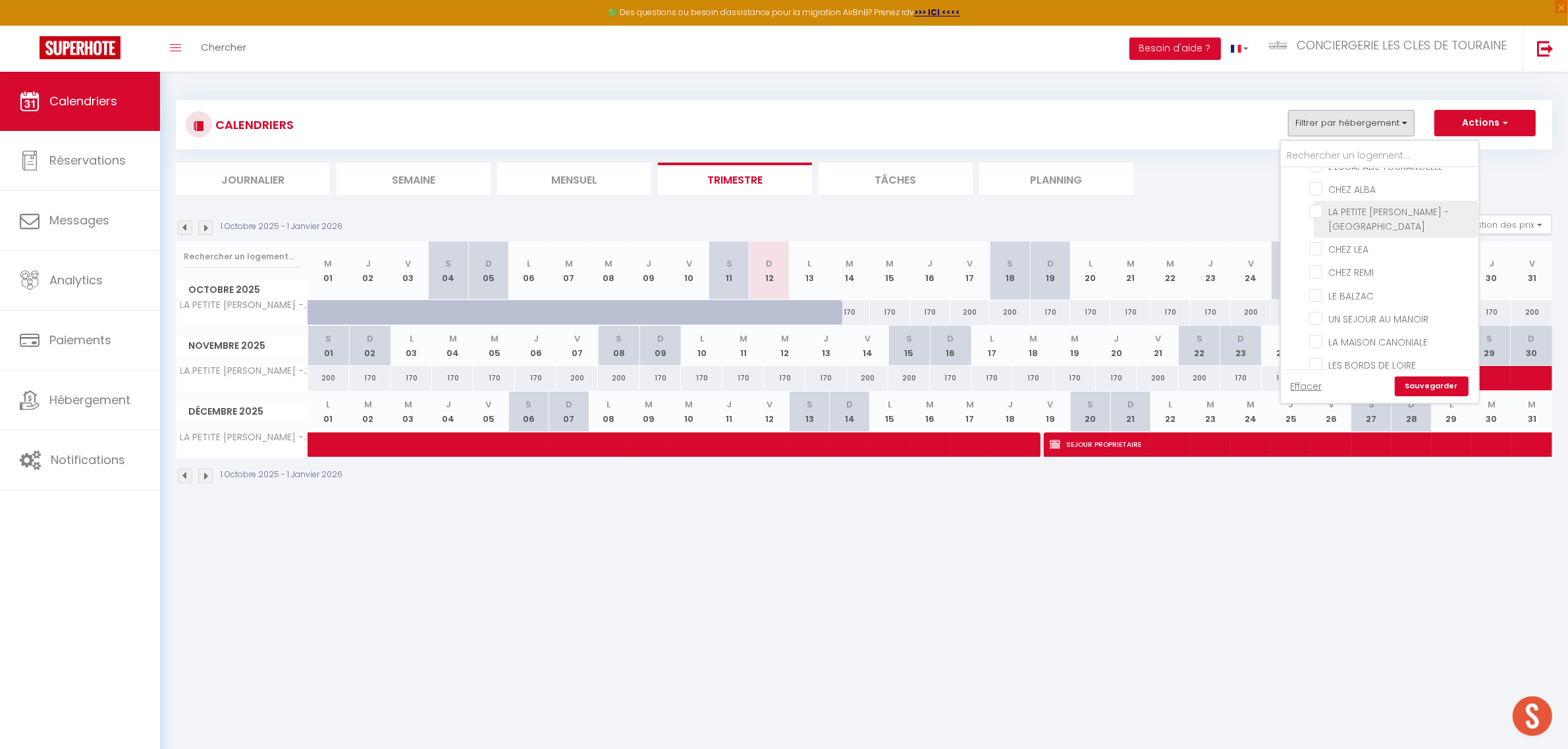
checkbox input "false"
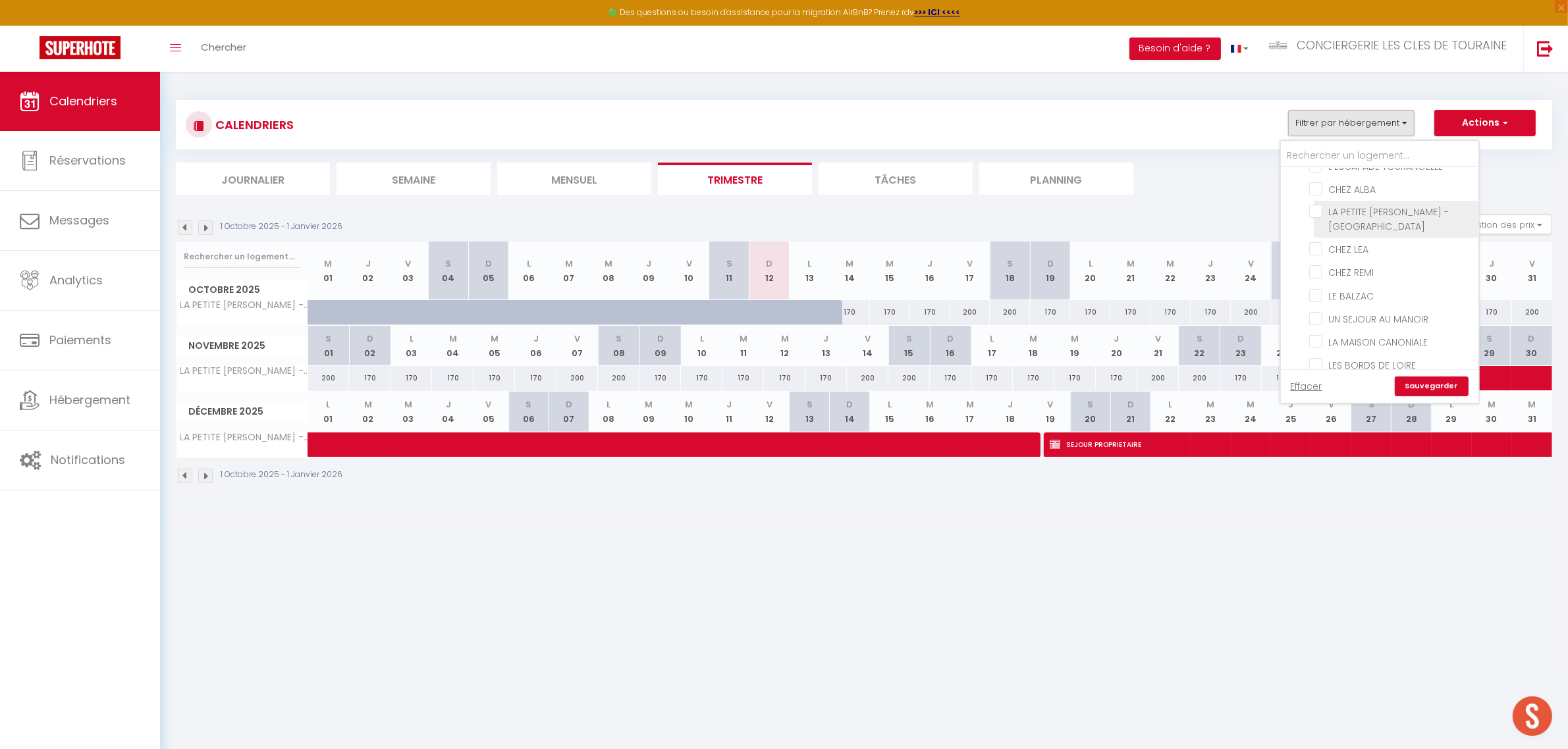
checkbox input "false"
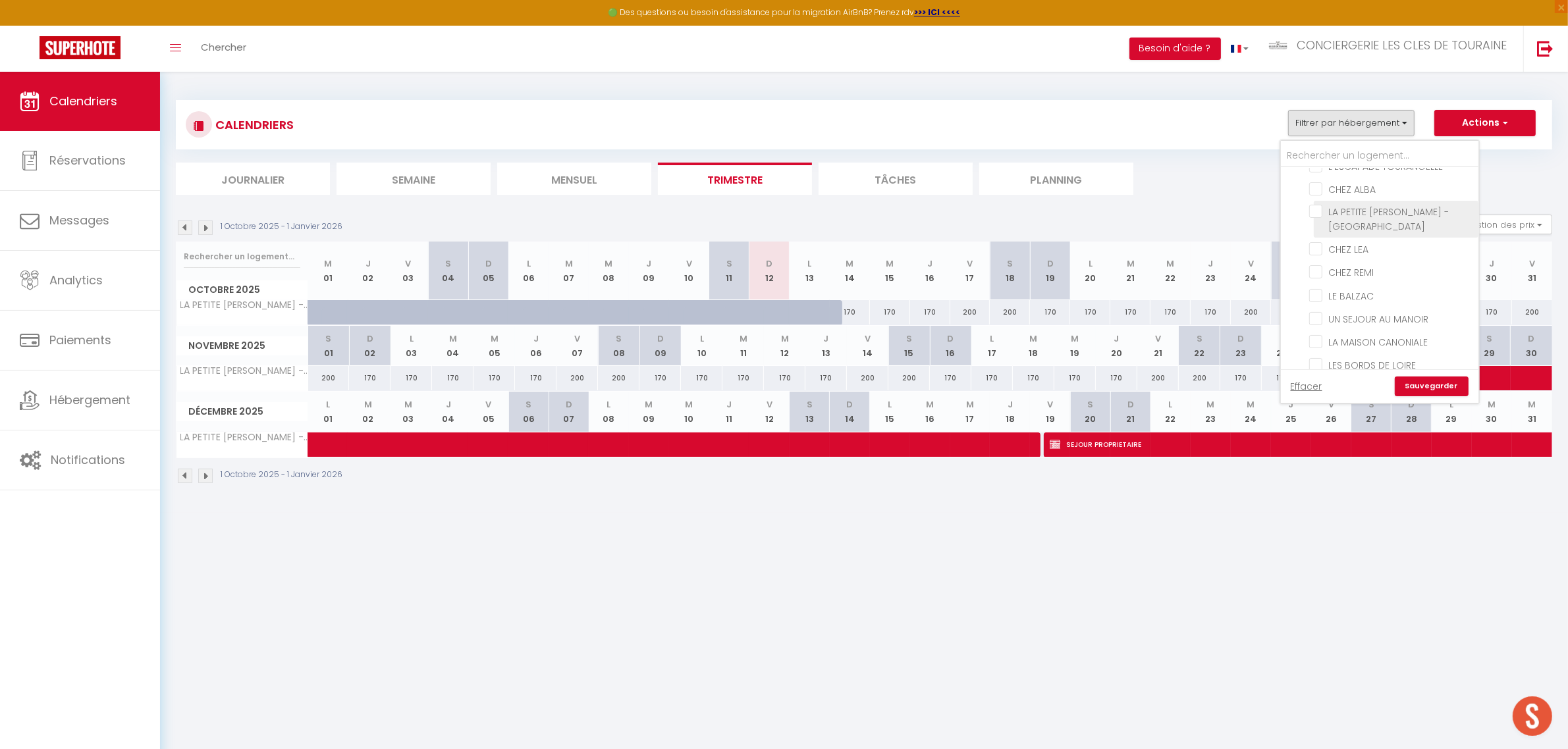
checkbox input "false"
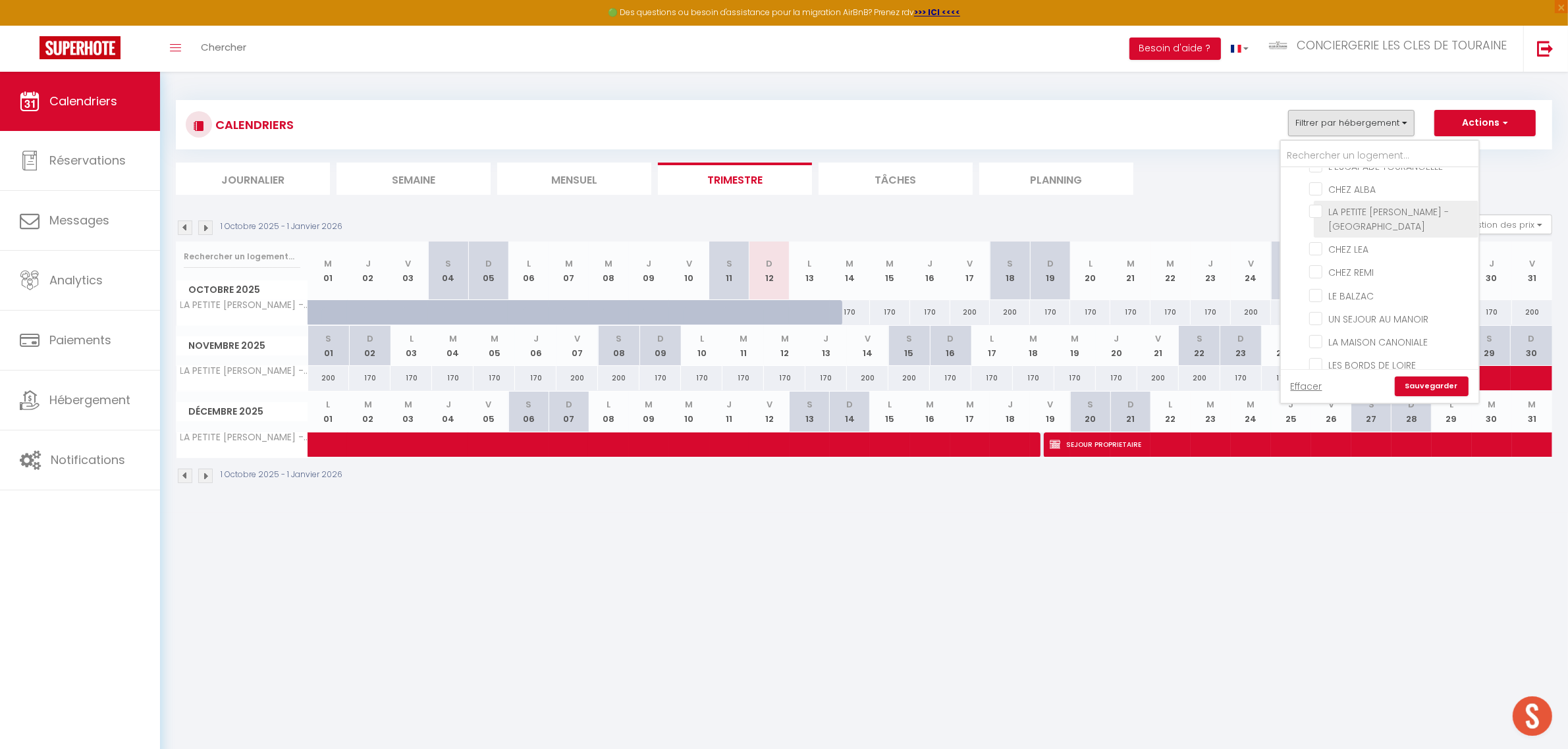
checkbox input "false"
click at [1420, 388] on link "Sauvegarder" at bounding box center [1432, 386] width 74 height 19
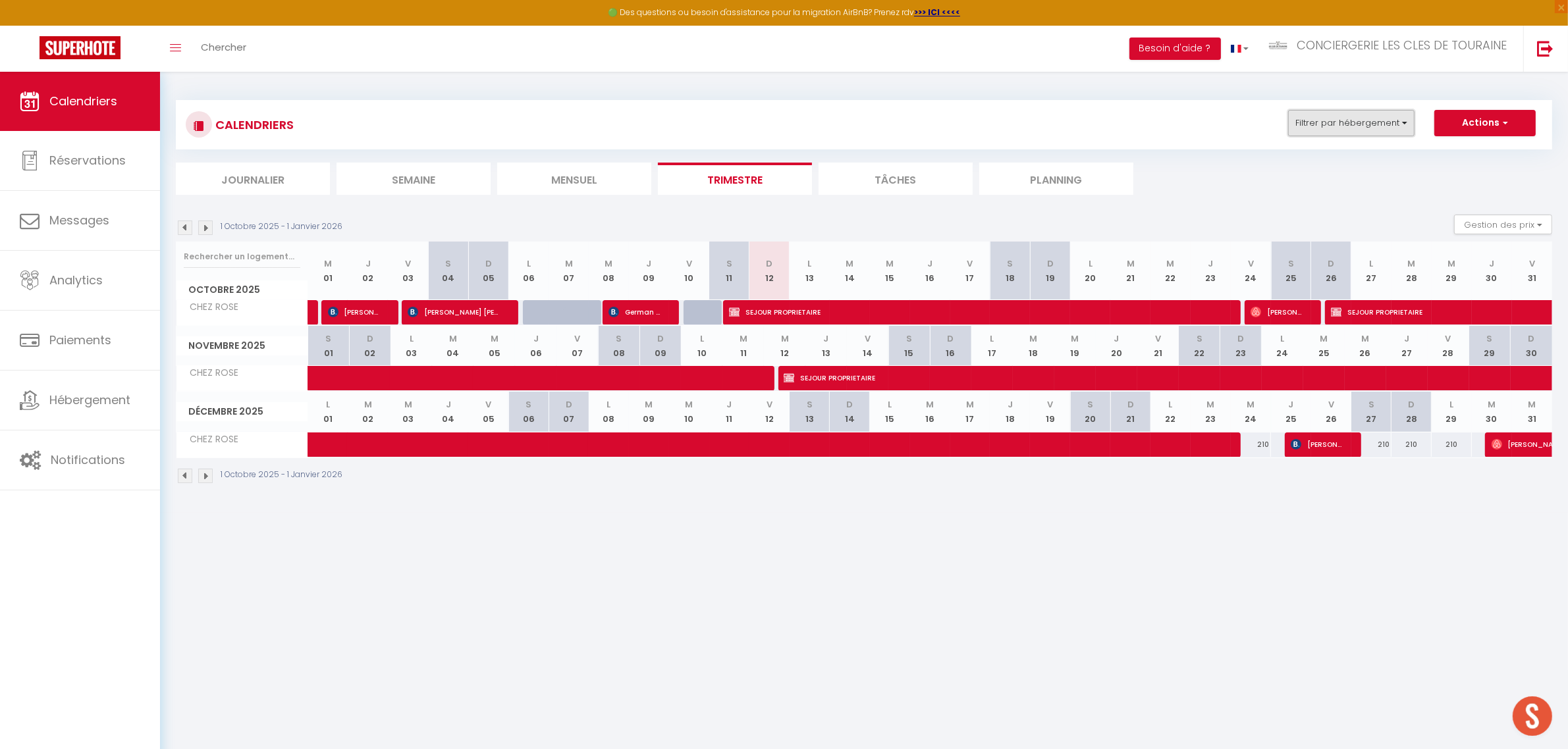
click at [1328, 122] on button "Filtrer par hébergement" at bounding box center [1352, 123] width 127 height 26
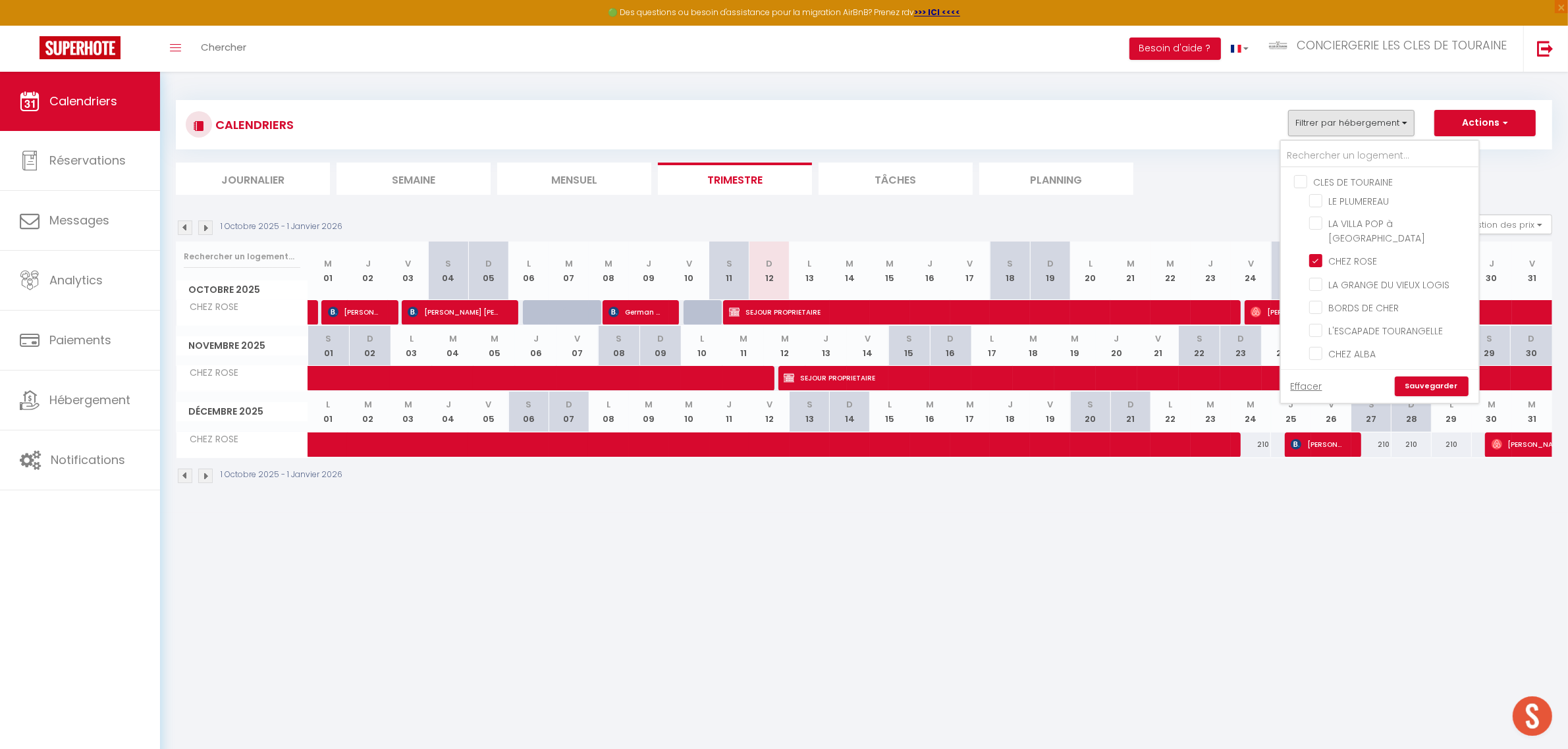
click at [603, 187] on li "Mensuel" at bounding box center [574, 178] width 154 height 32
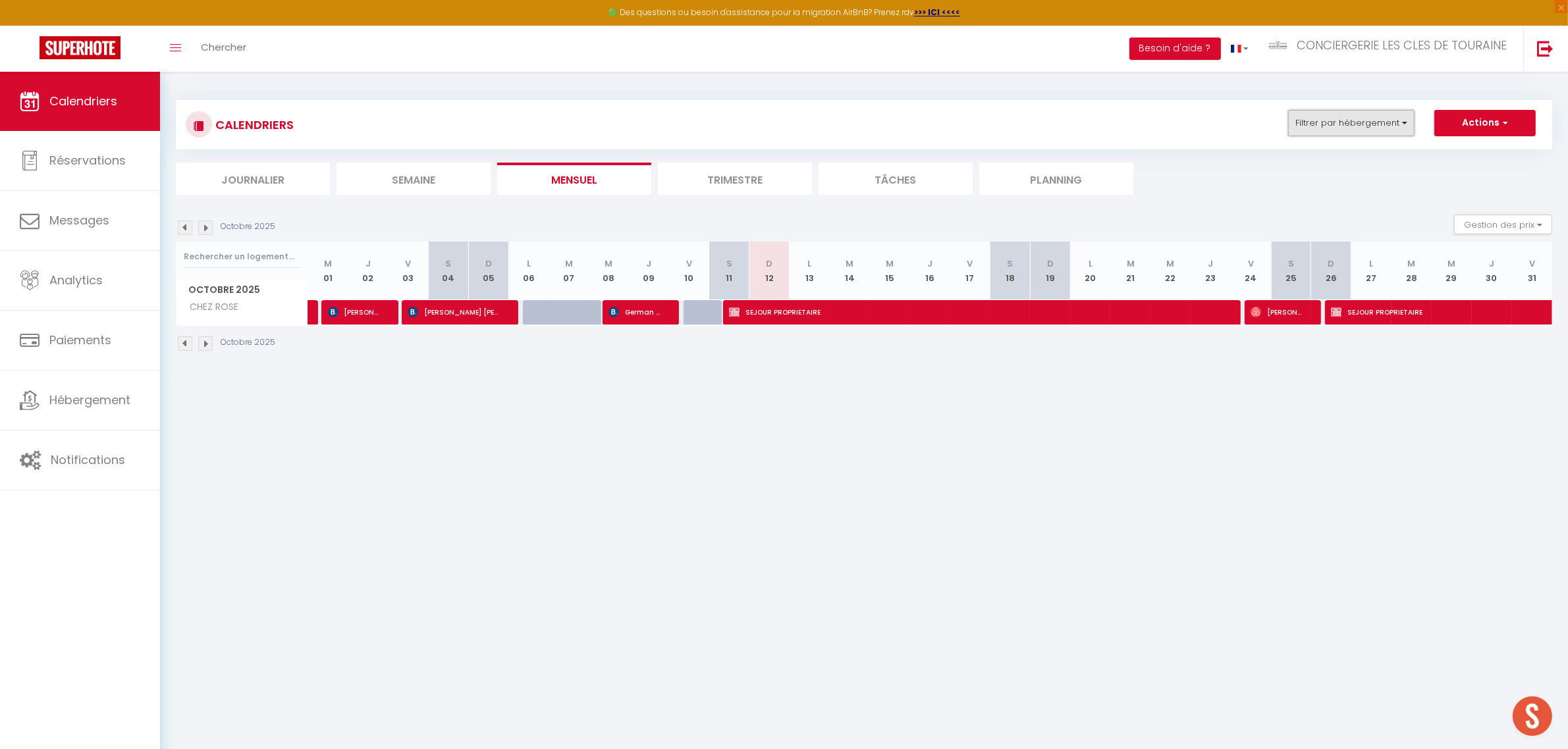
click at [1341, 122] on button "Filtrer par hébergement" at bounding box center [1352, 123] width 127 height 26
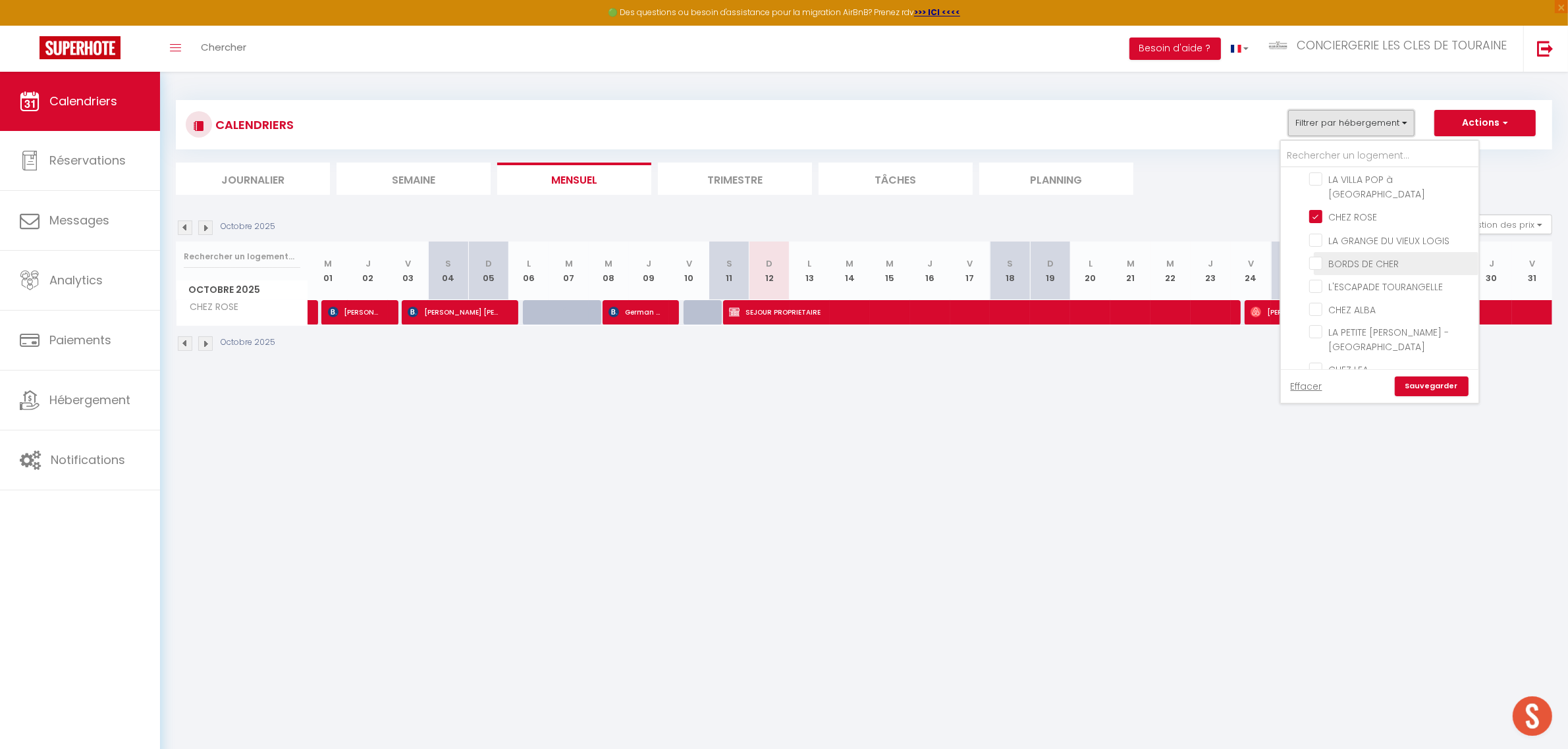
scroll to position [82, 0]
click at [1356, 267] on input "CHEZ ALBA" at bounding box center [1392, 270] width 165 height 13
checkbox input "true"
checkbox input "false"
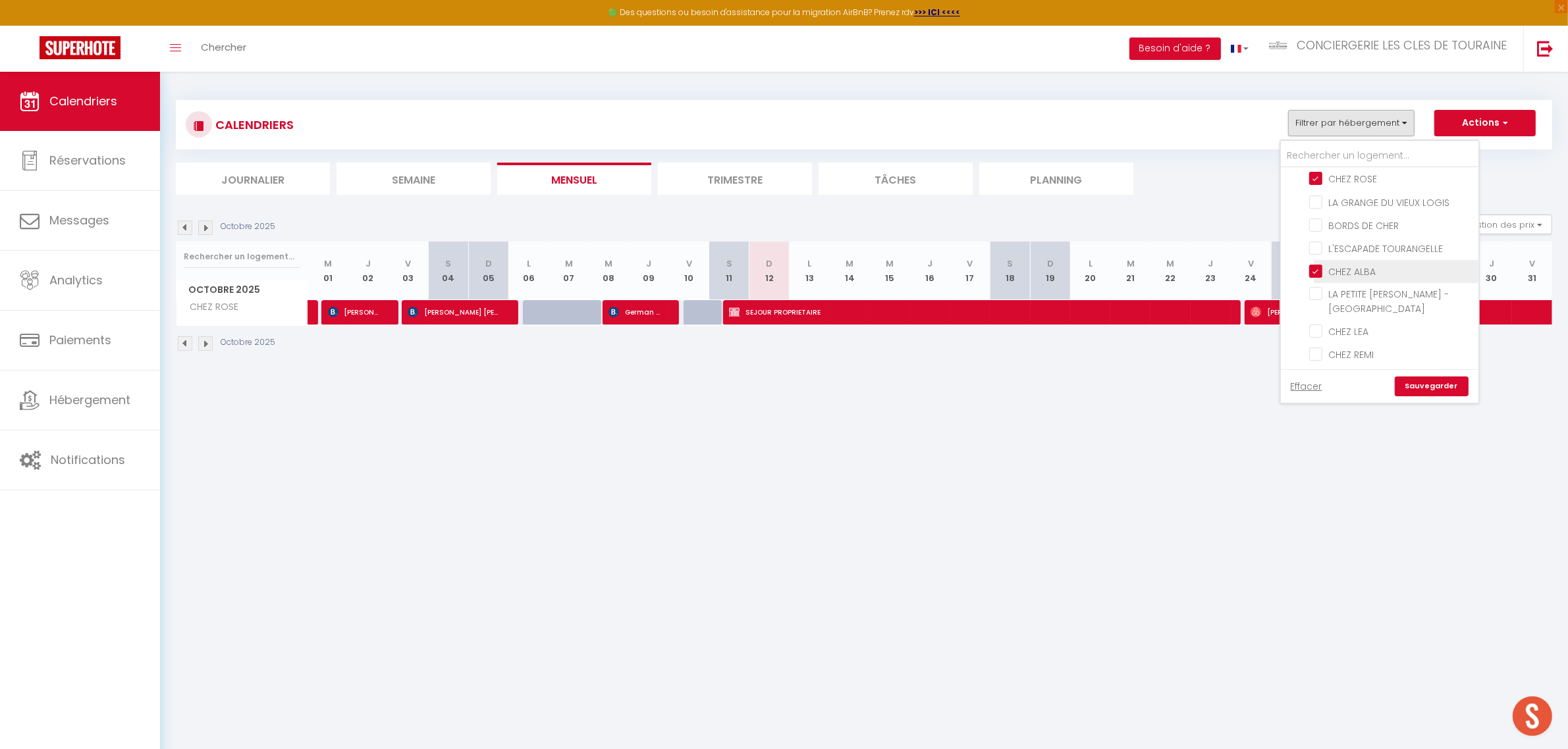
checkbox input "false"
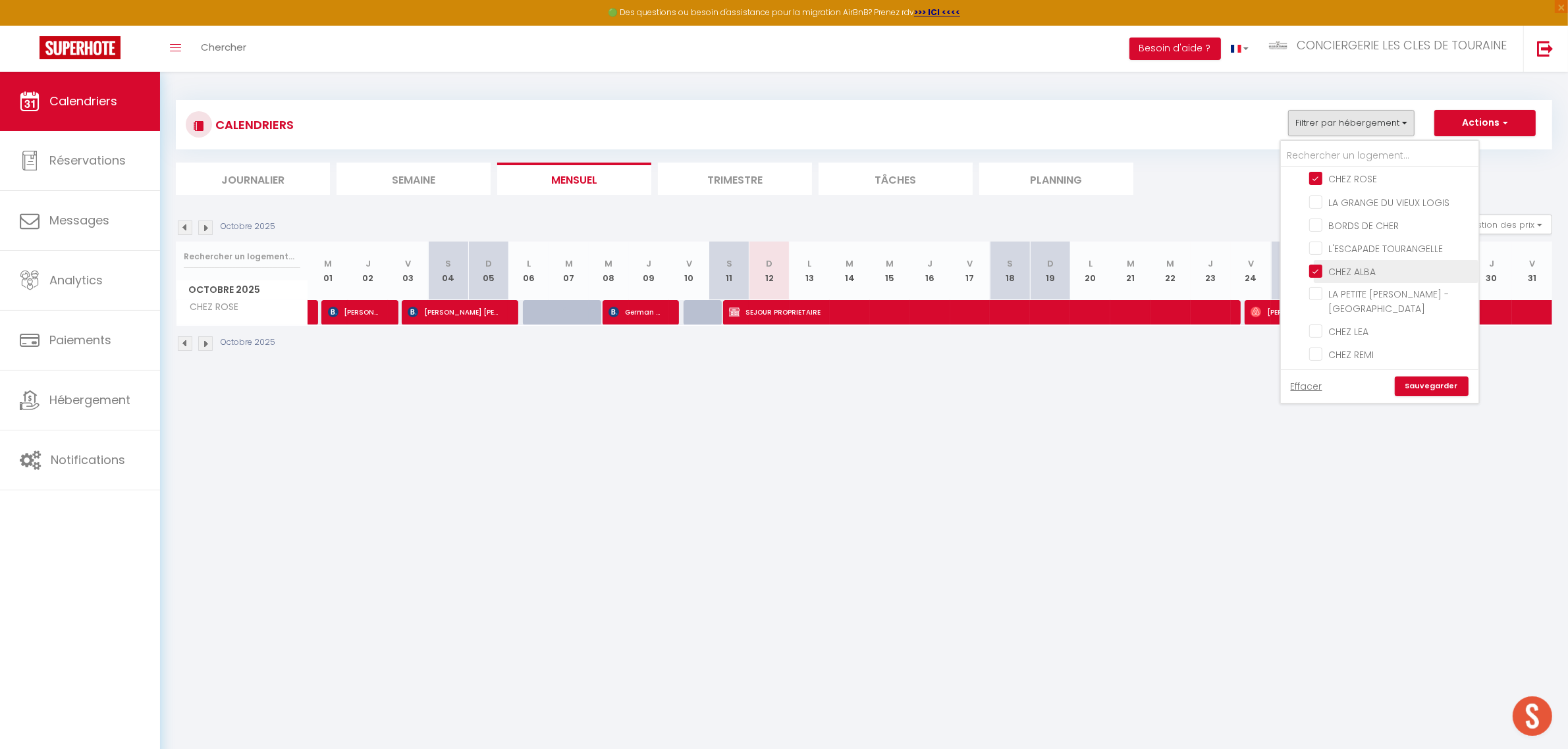
checkbox input "false"
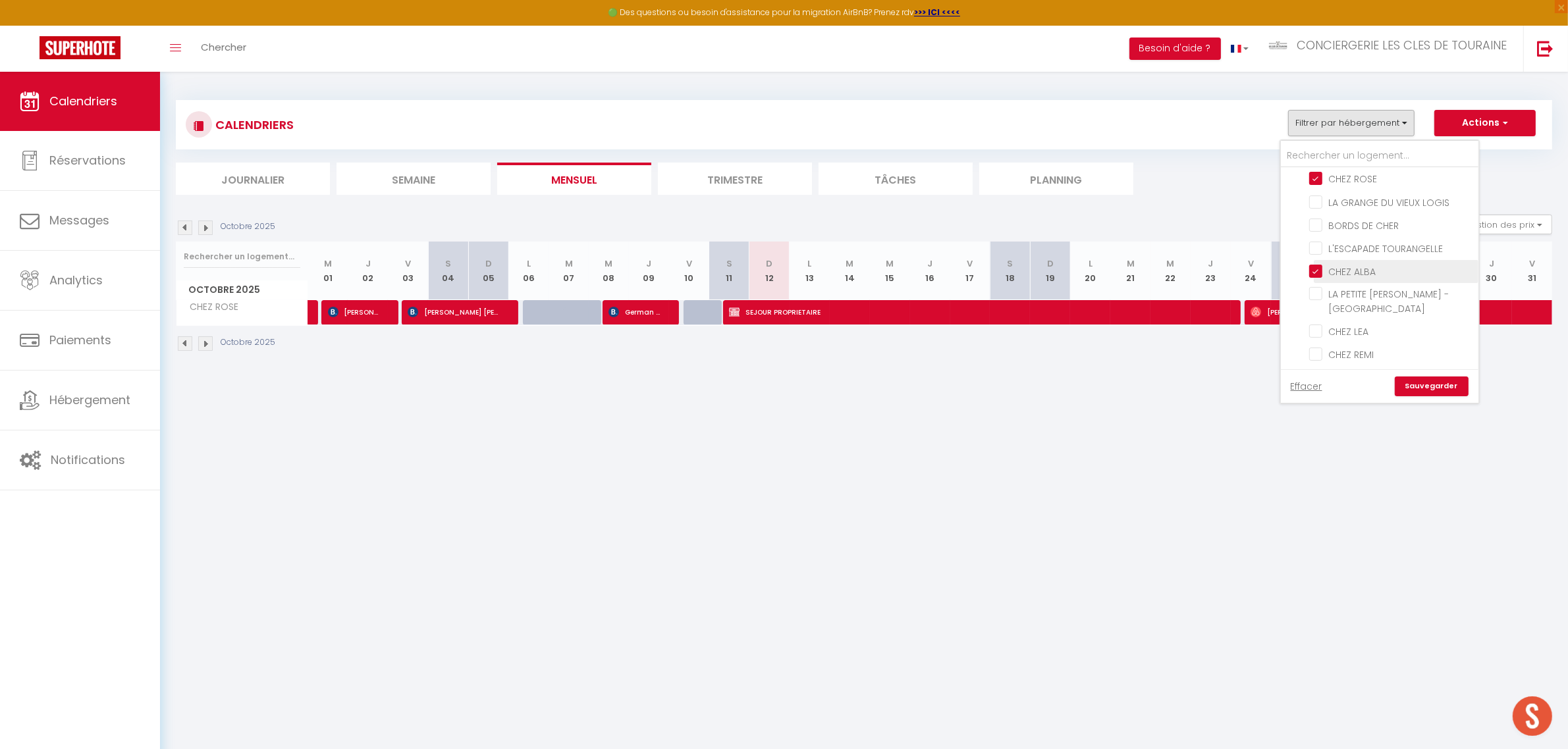
checkbox input "false"
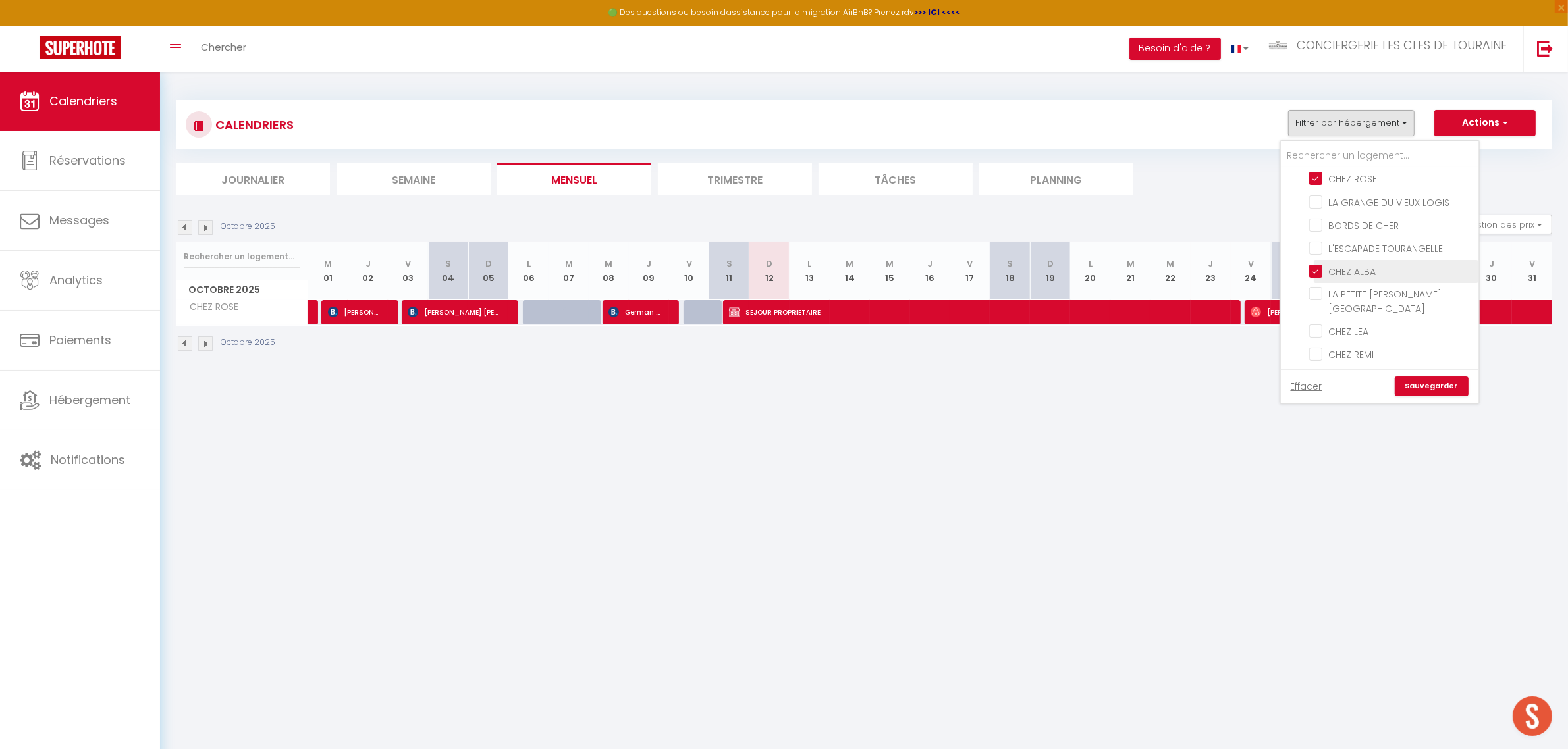
checkbox input "false"
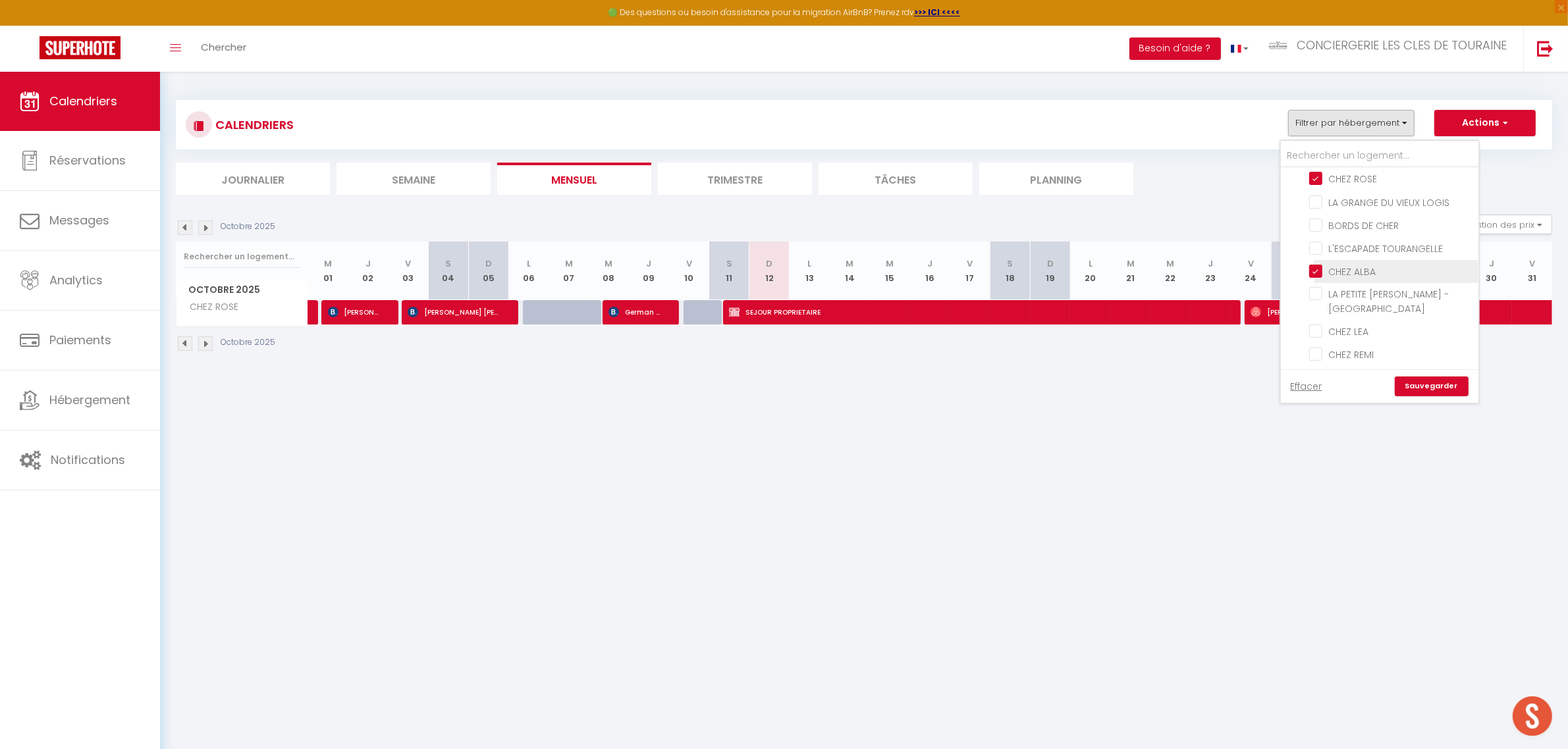
checkbox input "false"
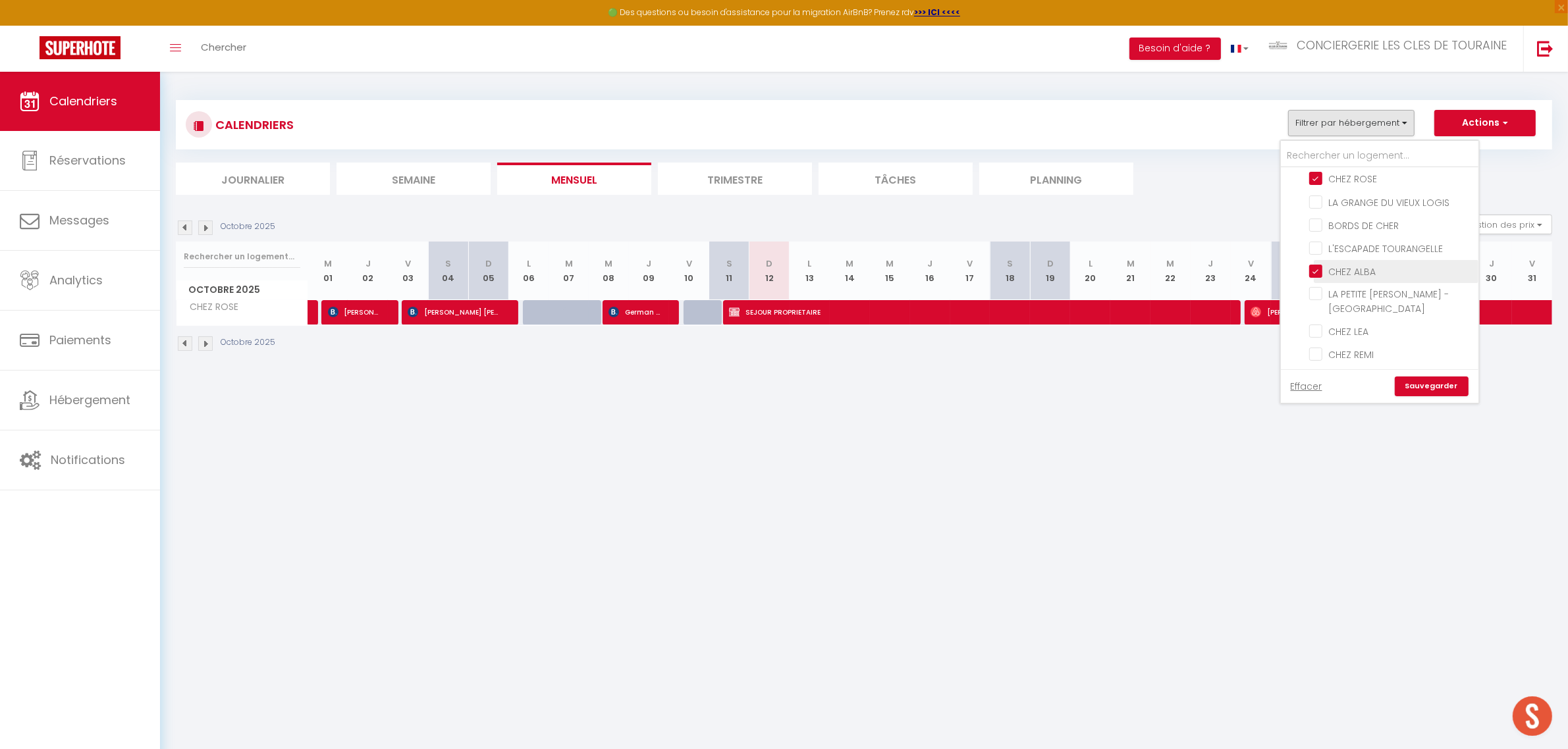
checkbox input "false"
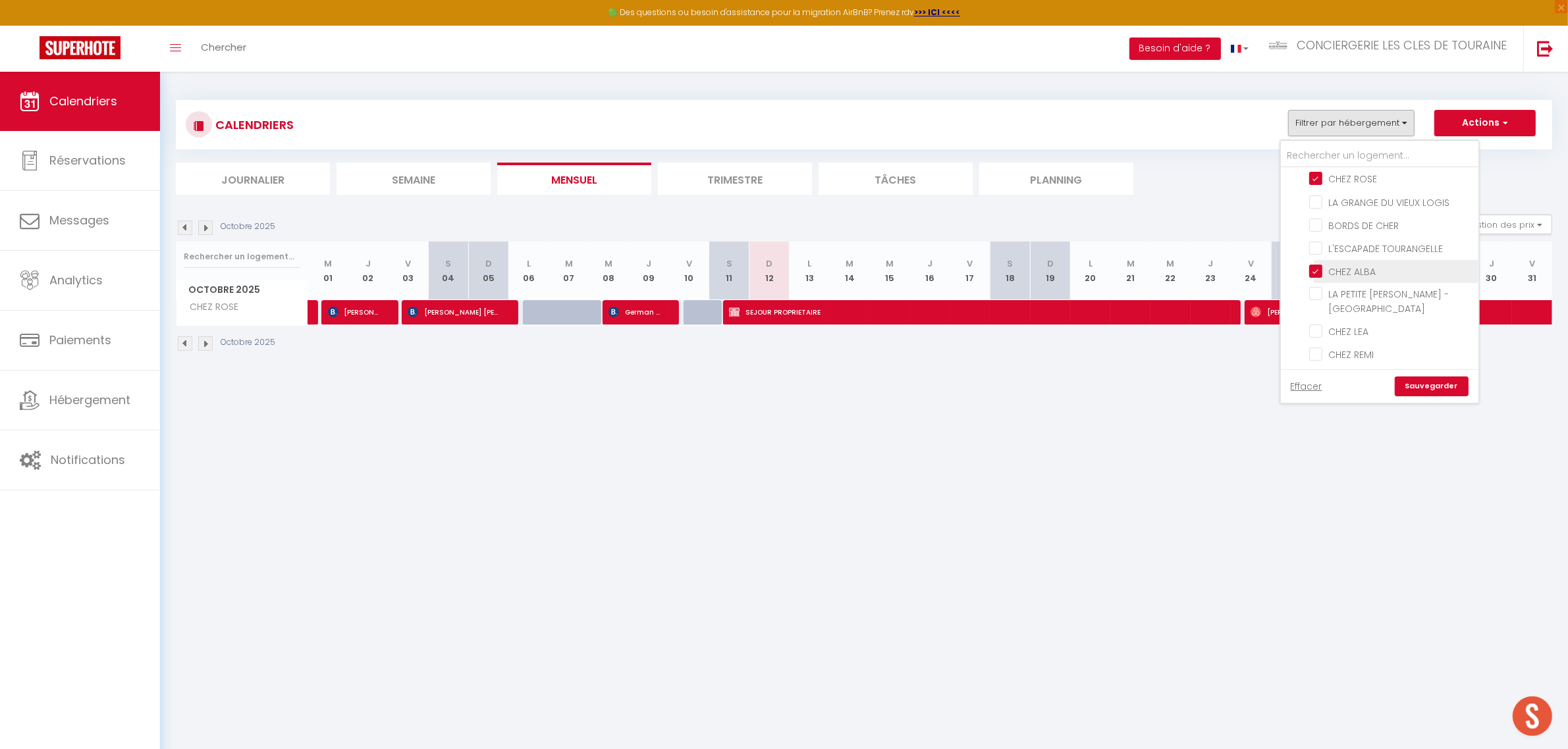
checkbox input "false"
click at [1356, 324] on input "CHEZ LEA" at bounding box center [1392, 330] width 165 height 13
checkbox input "true"
checkbox input "false"
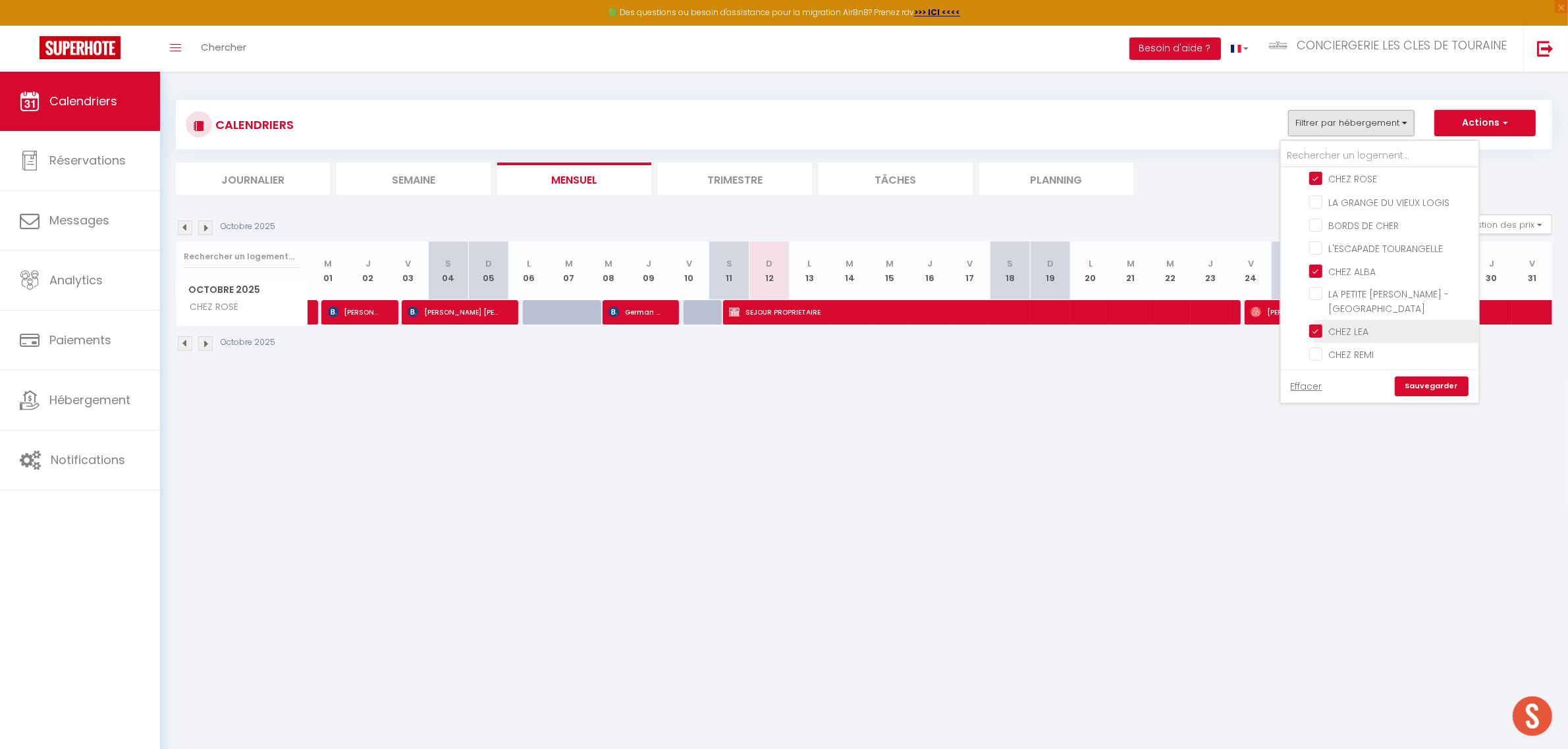
checkbox input "false"
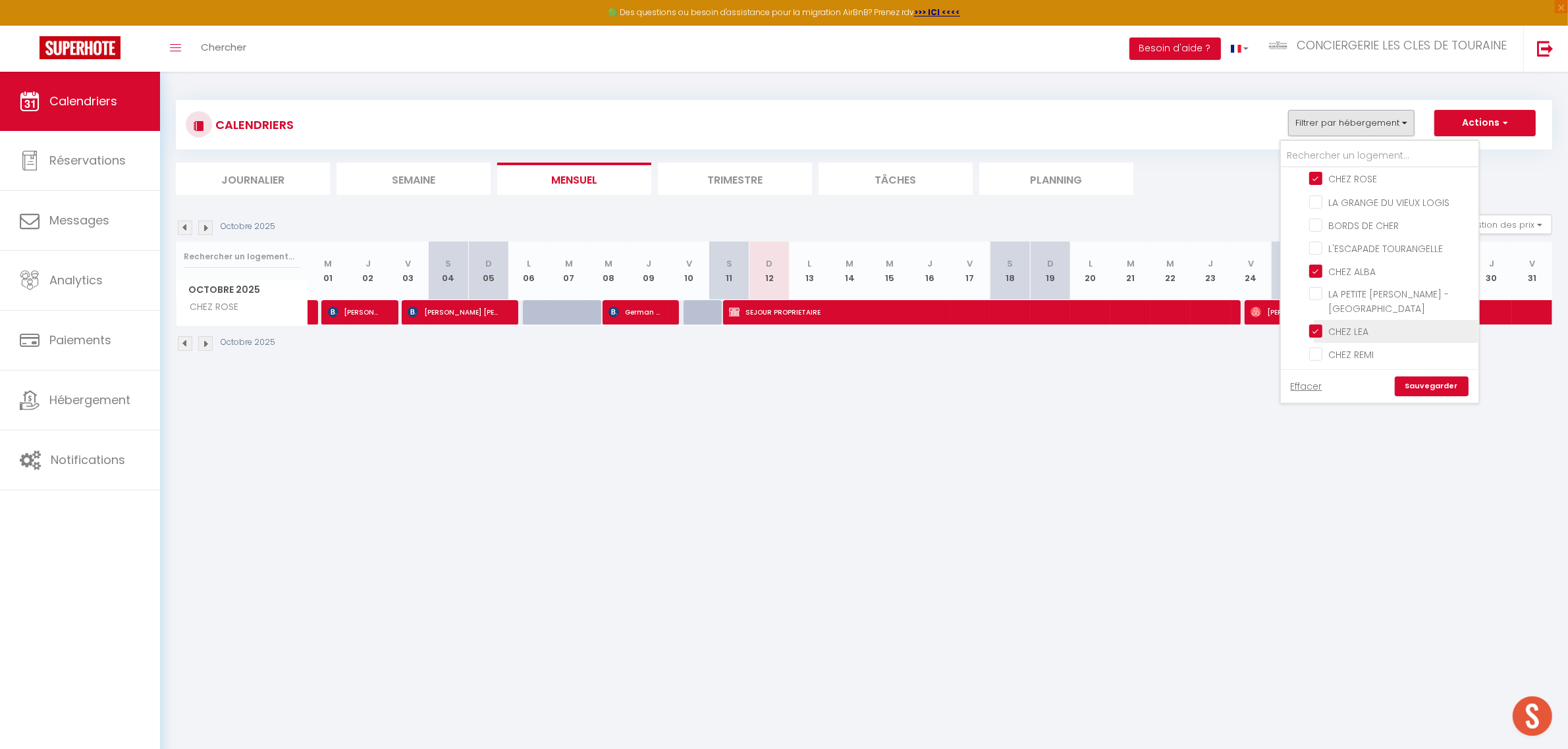
checkbox input "false"
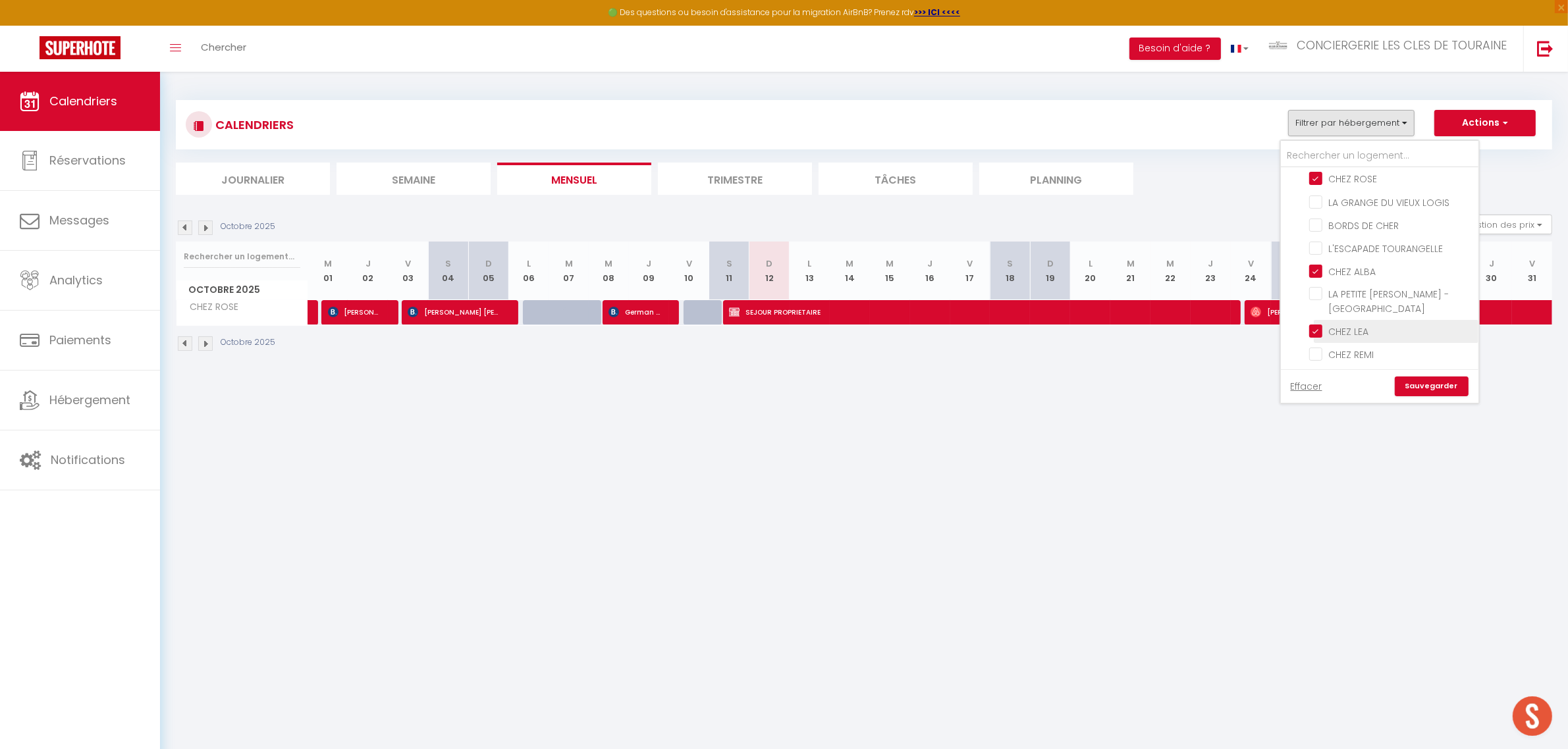
checkbox input "false"
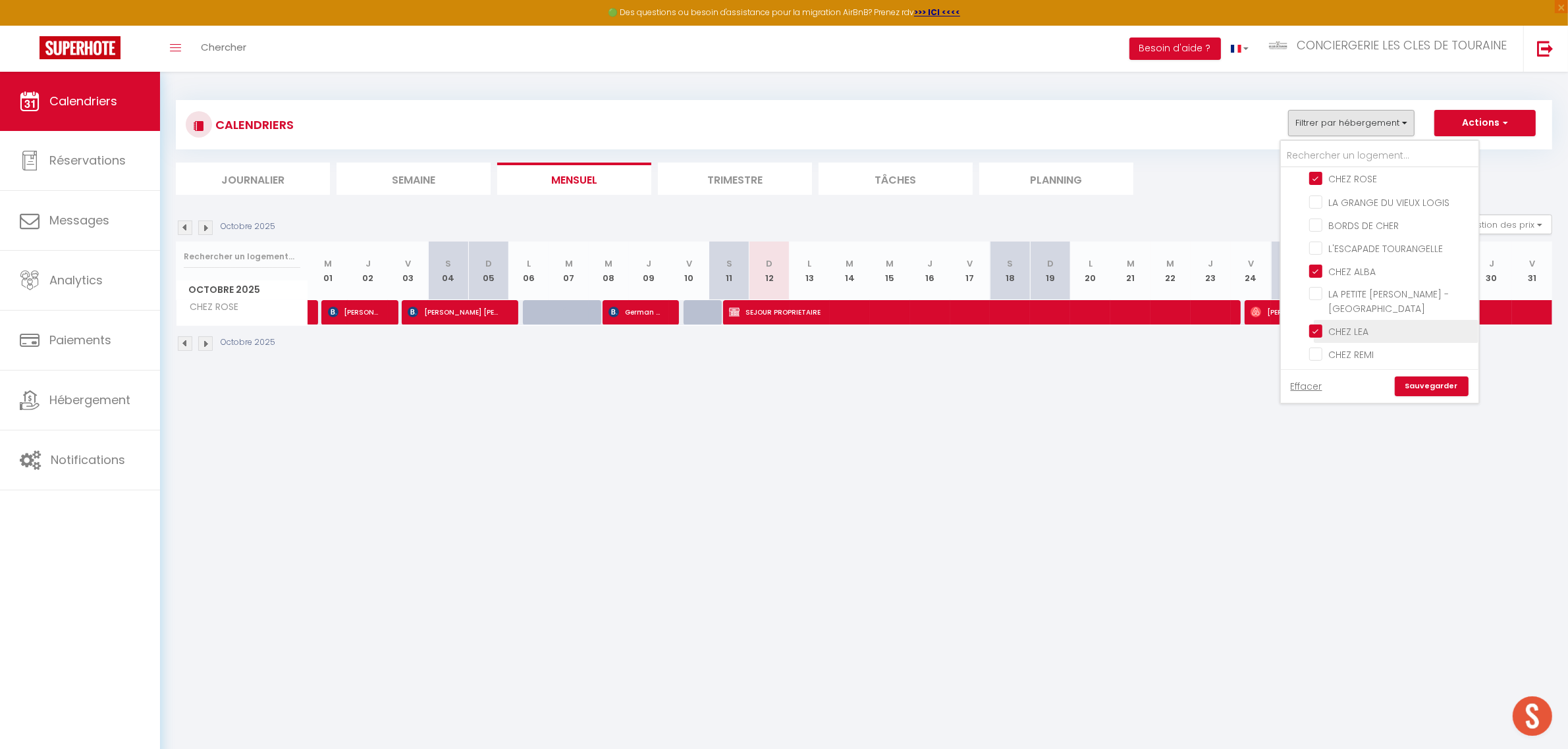
checkbox input "false"
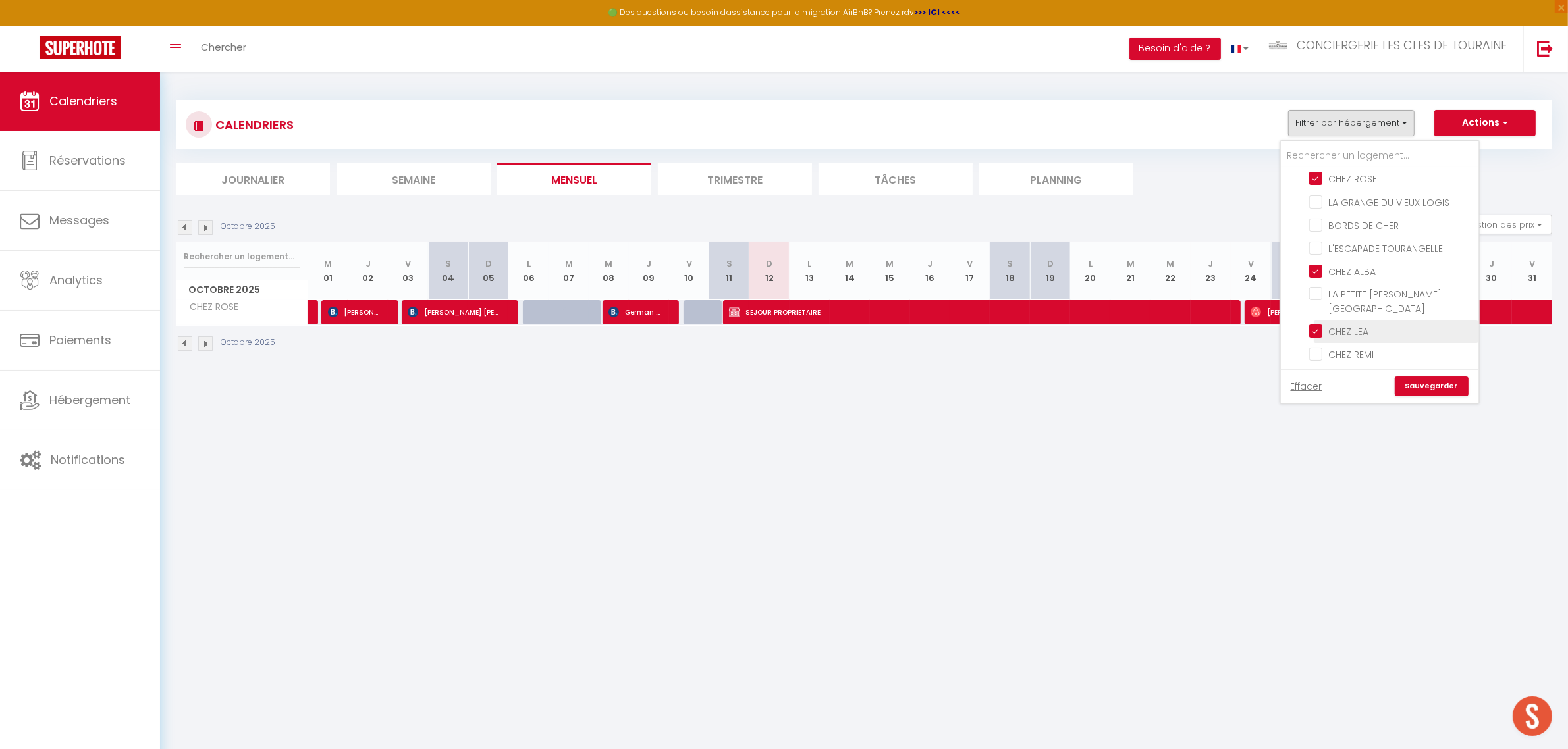
checkbox input "false"
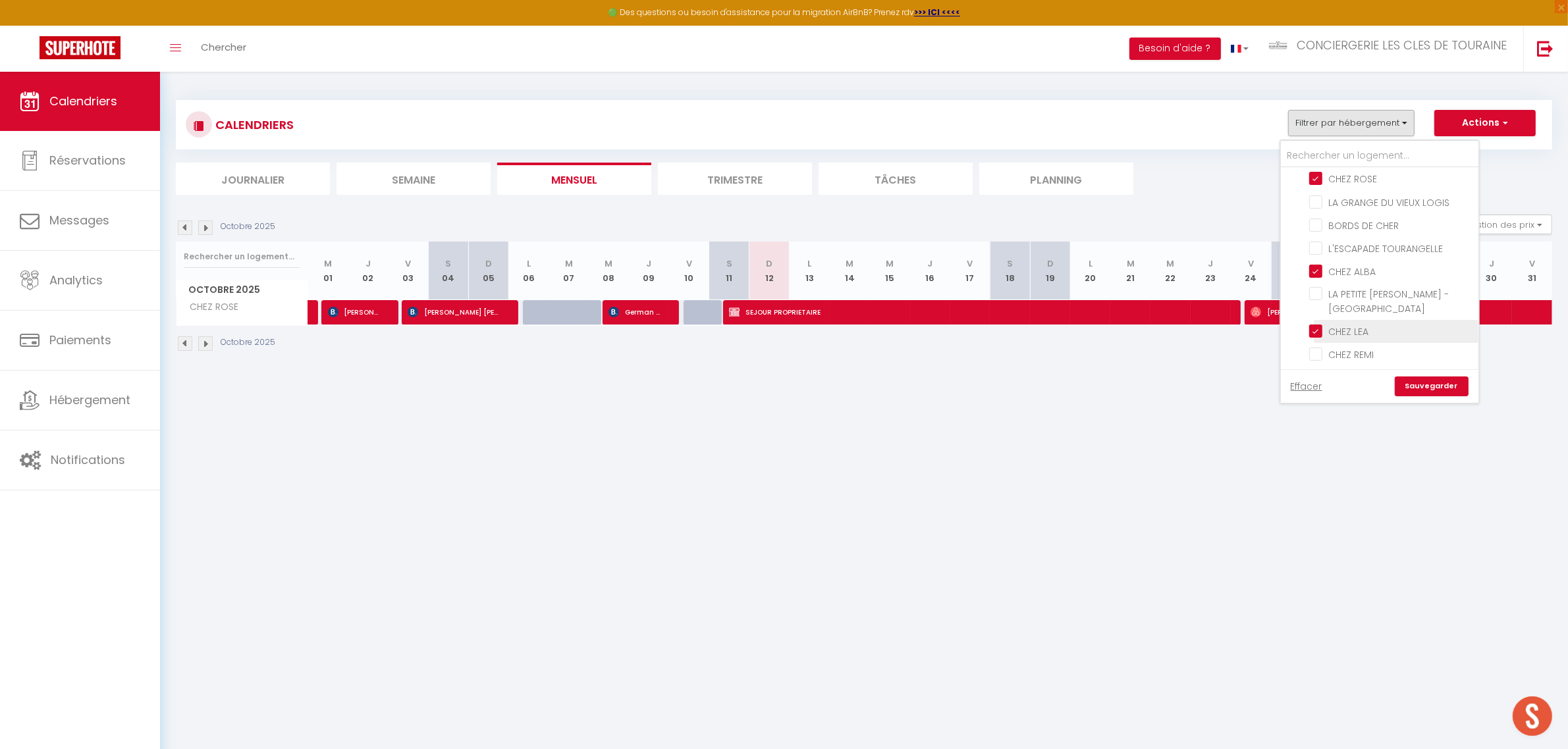
checkbox input "false"
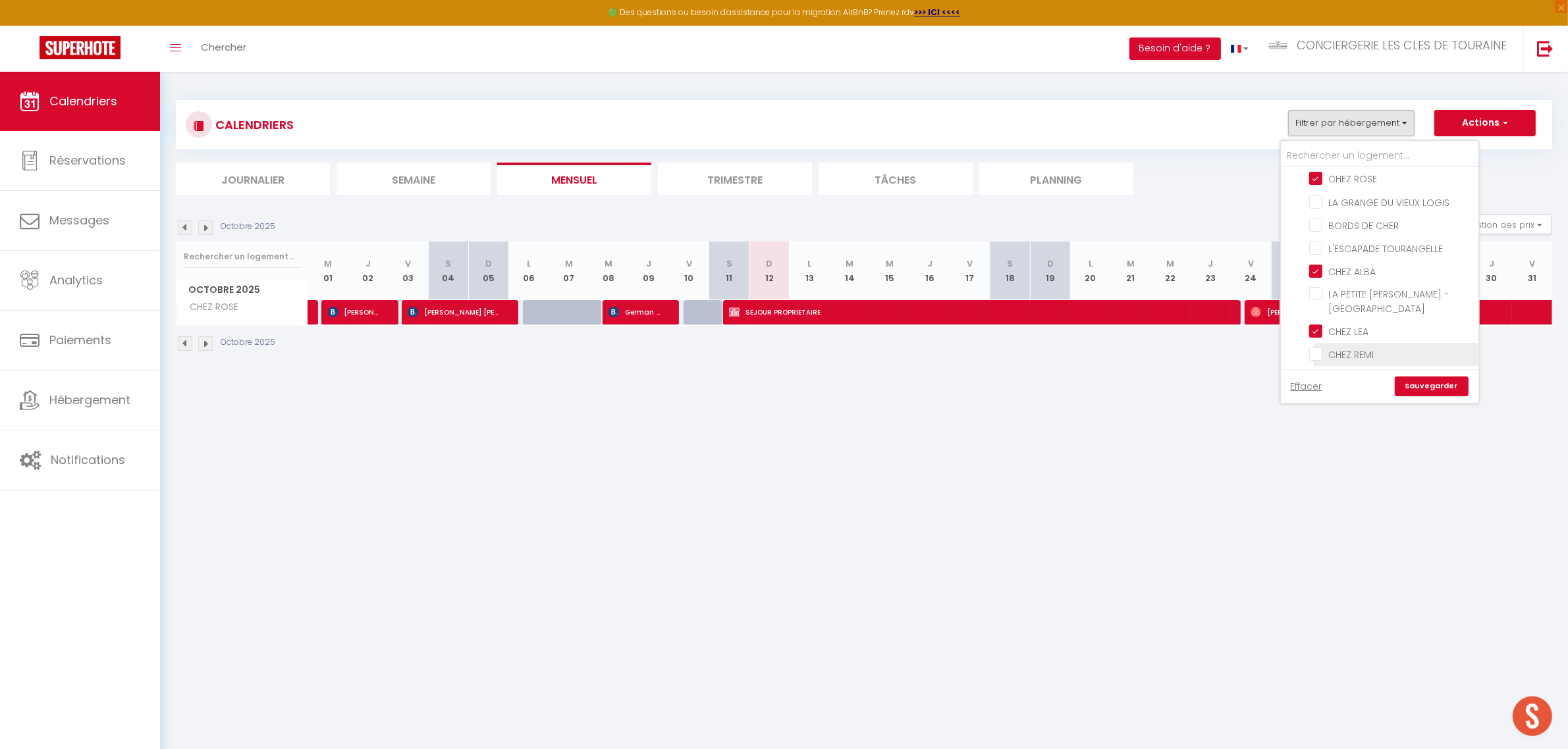
click at [1358, 347] on input "CHEZ REMI" at bounding box center [1392, 353] width 165 height 13
checkbox input "true"
checkbox input "false"
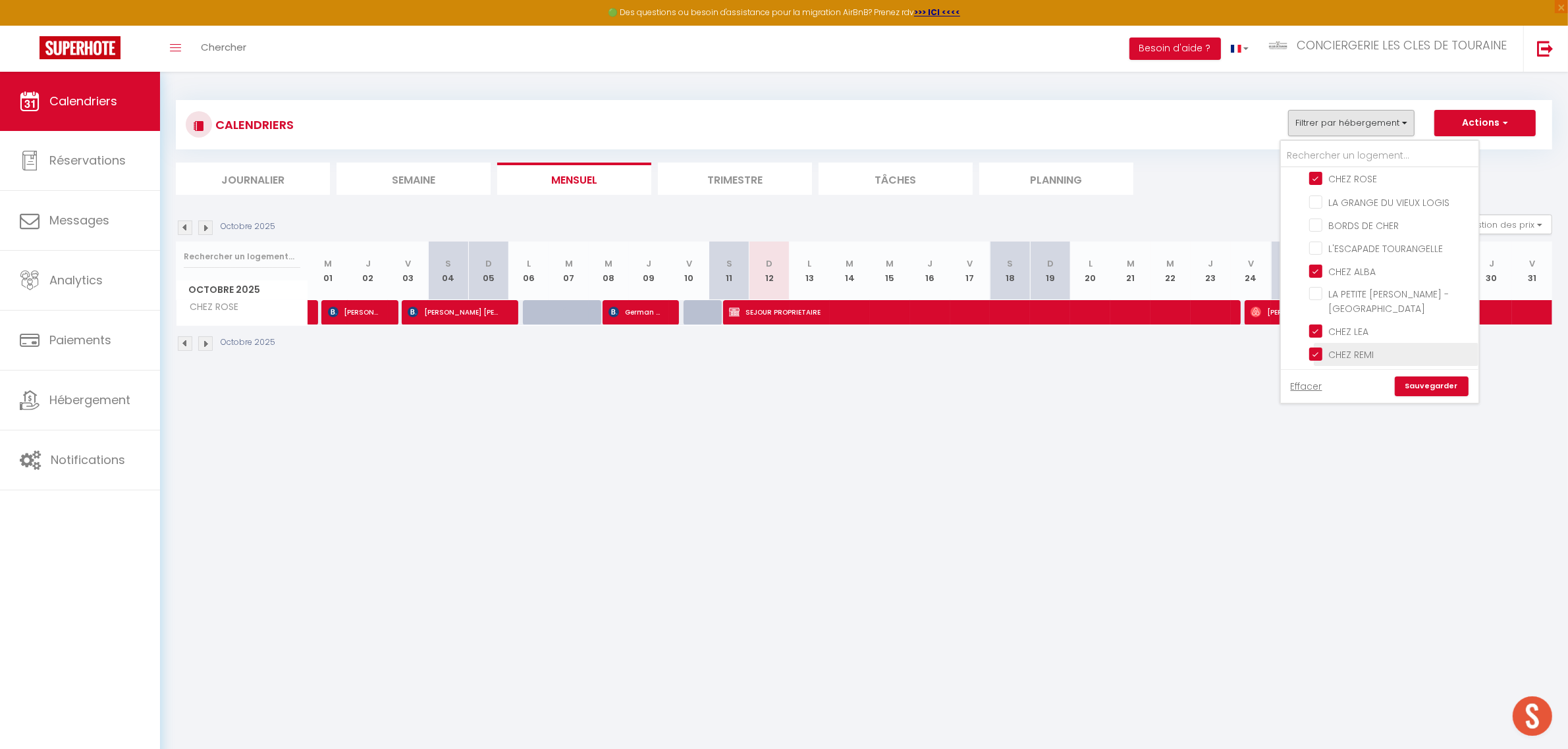
checkbox input "false"
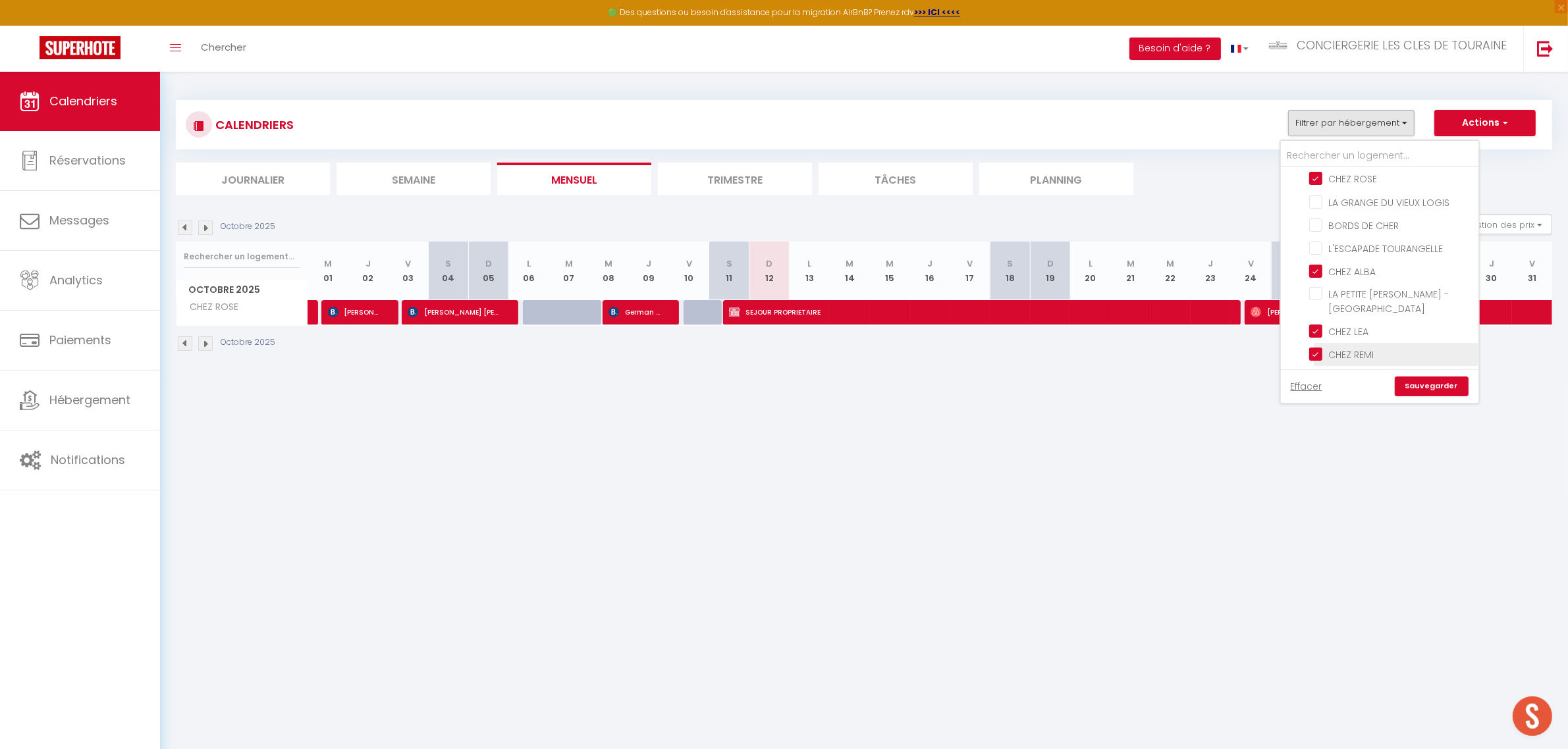
checkbox input "false"
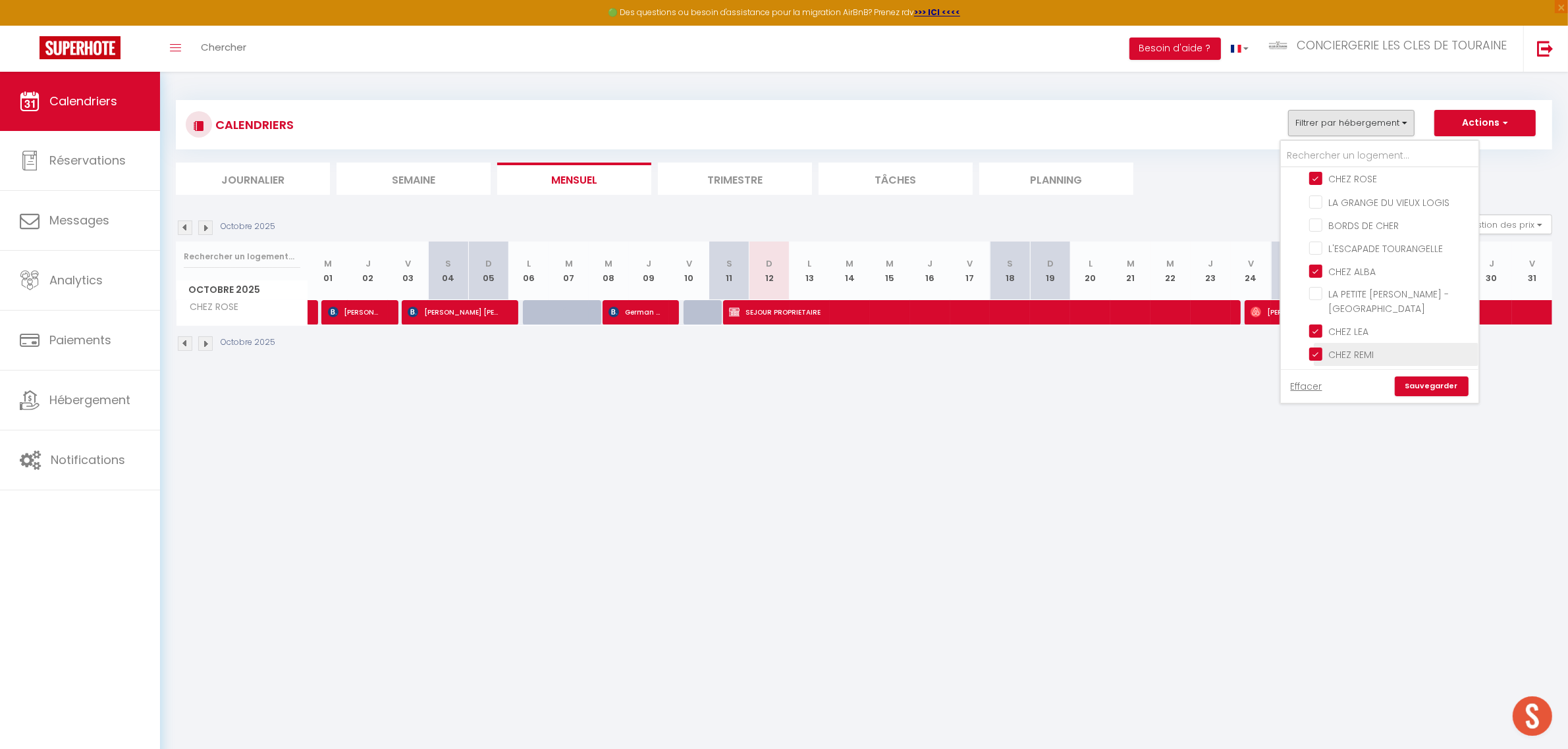
checkbox input "false"
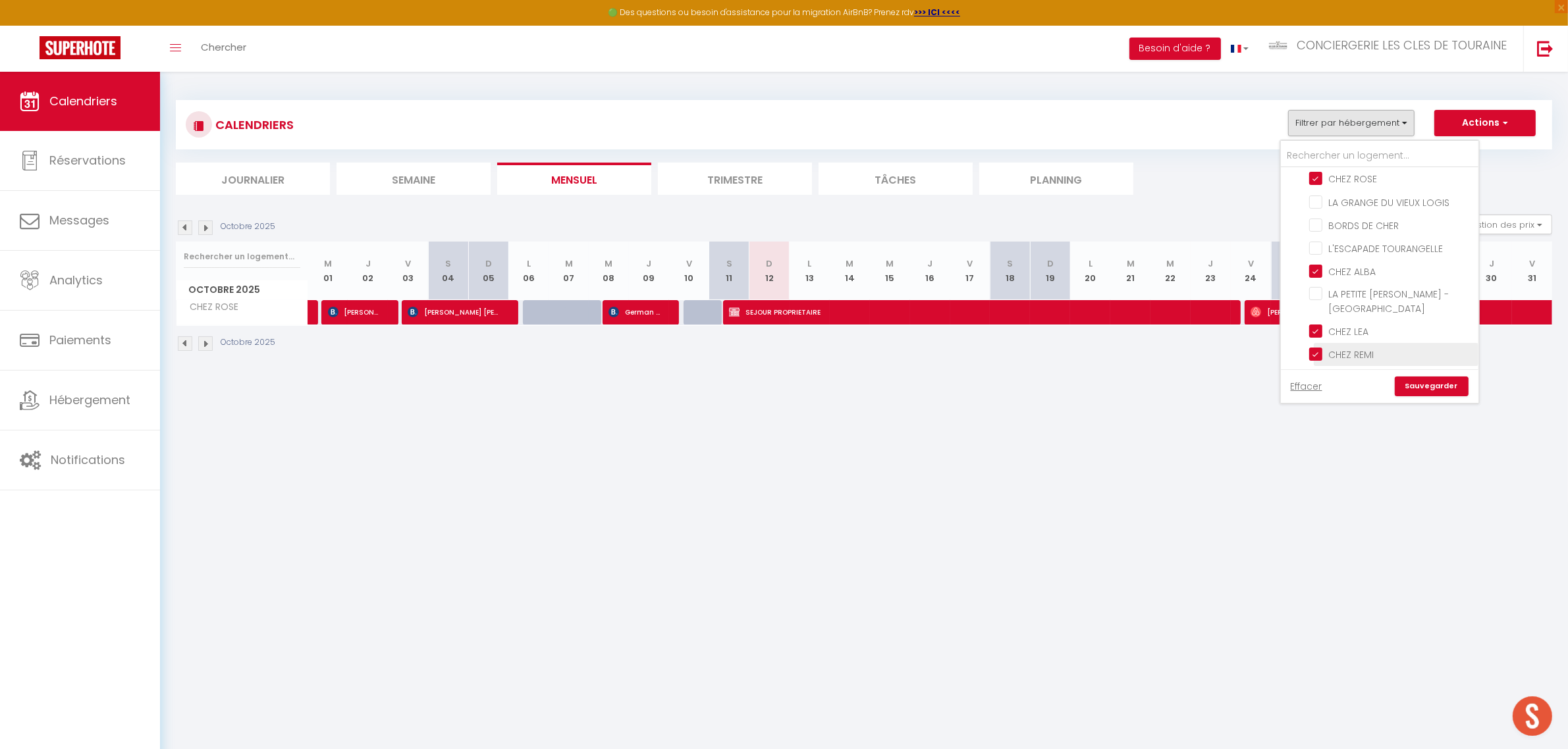
checkbox input "false"
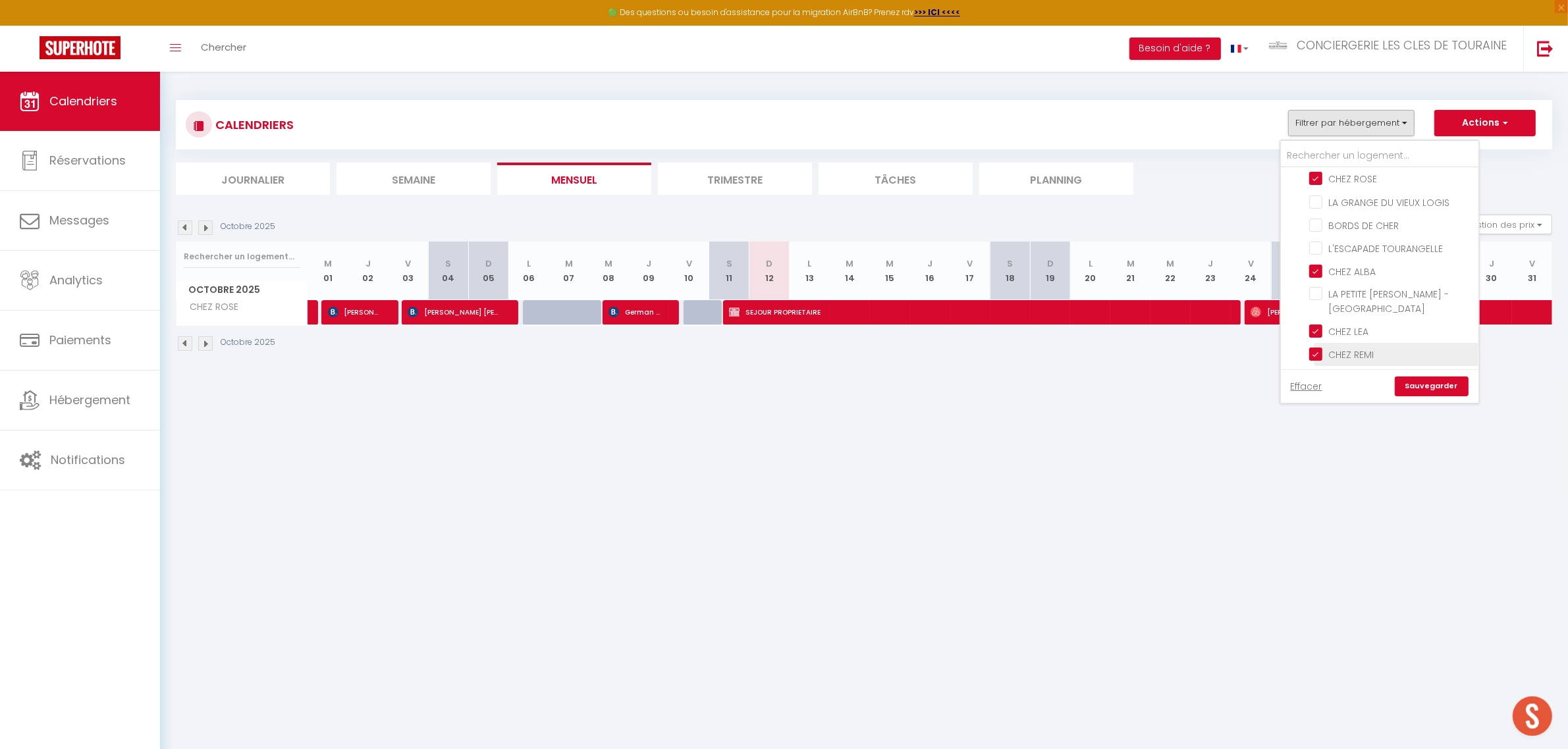
checkbox input "false"
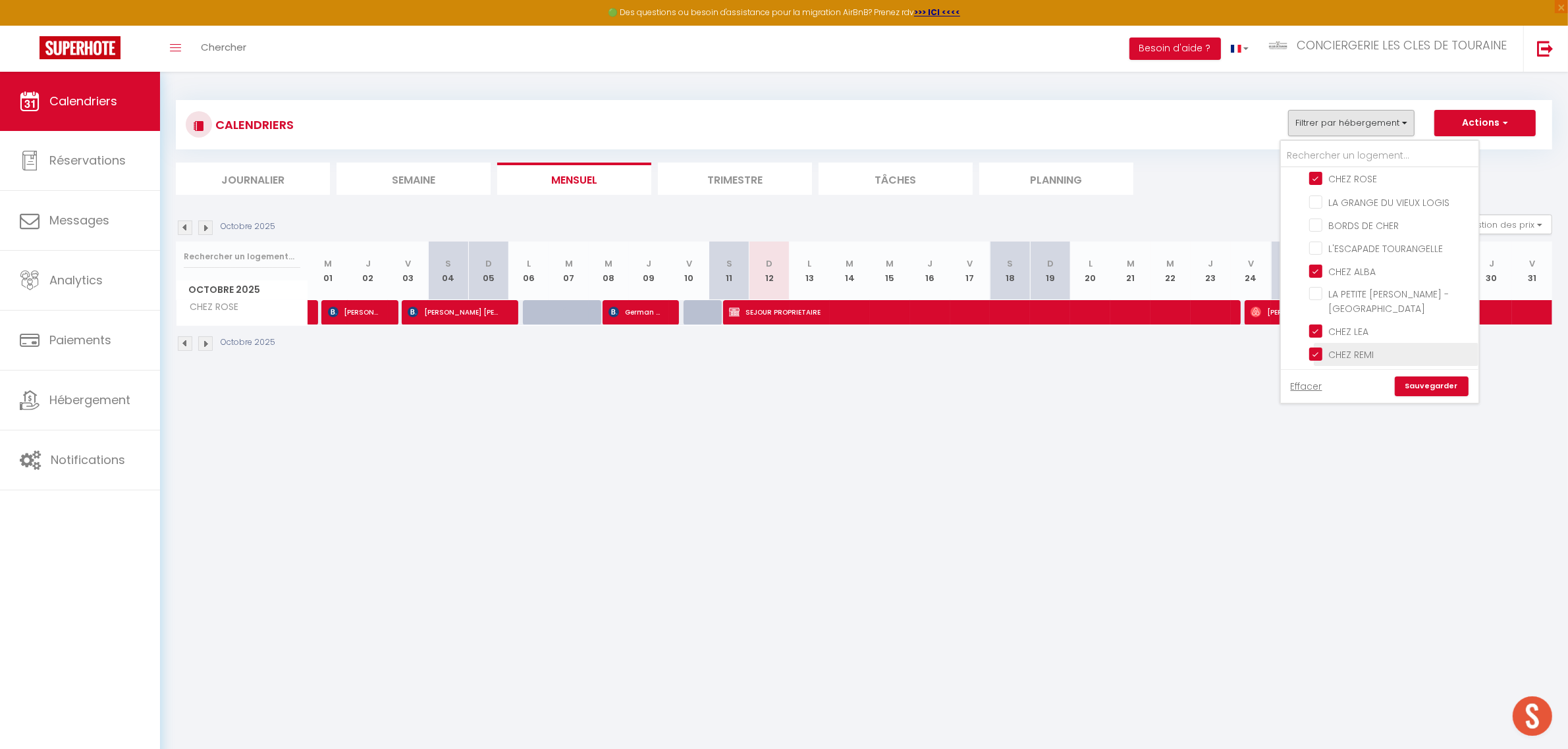
checkbox input "false"
click at [1418, 383] on link "Sauvegarder" at bounding box center [1432, 386] width 74 height 19
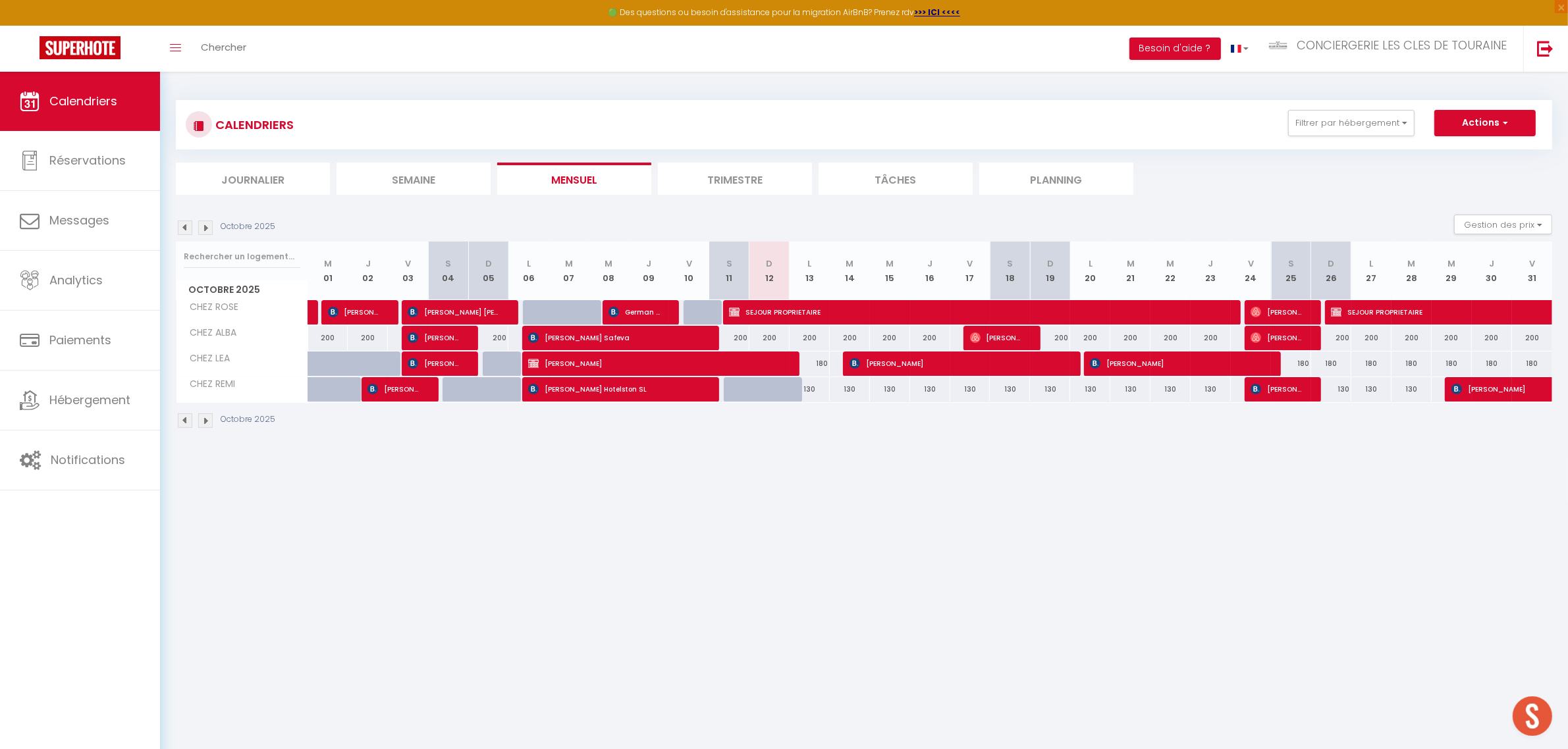
click at [205, 231] on img at bounding box center [205, 228] width 15 height 15
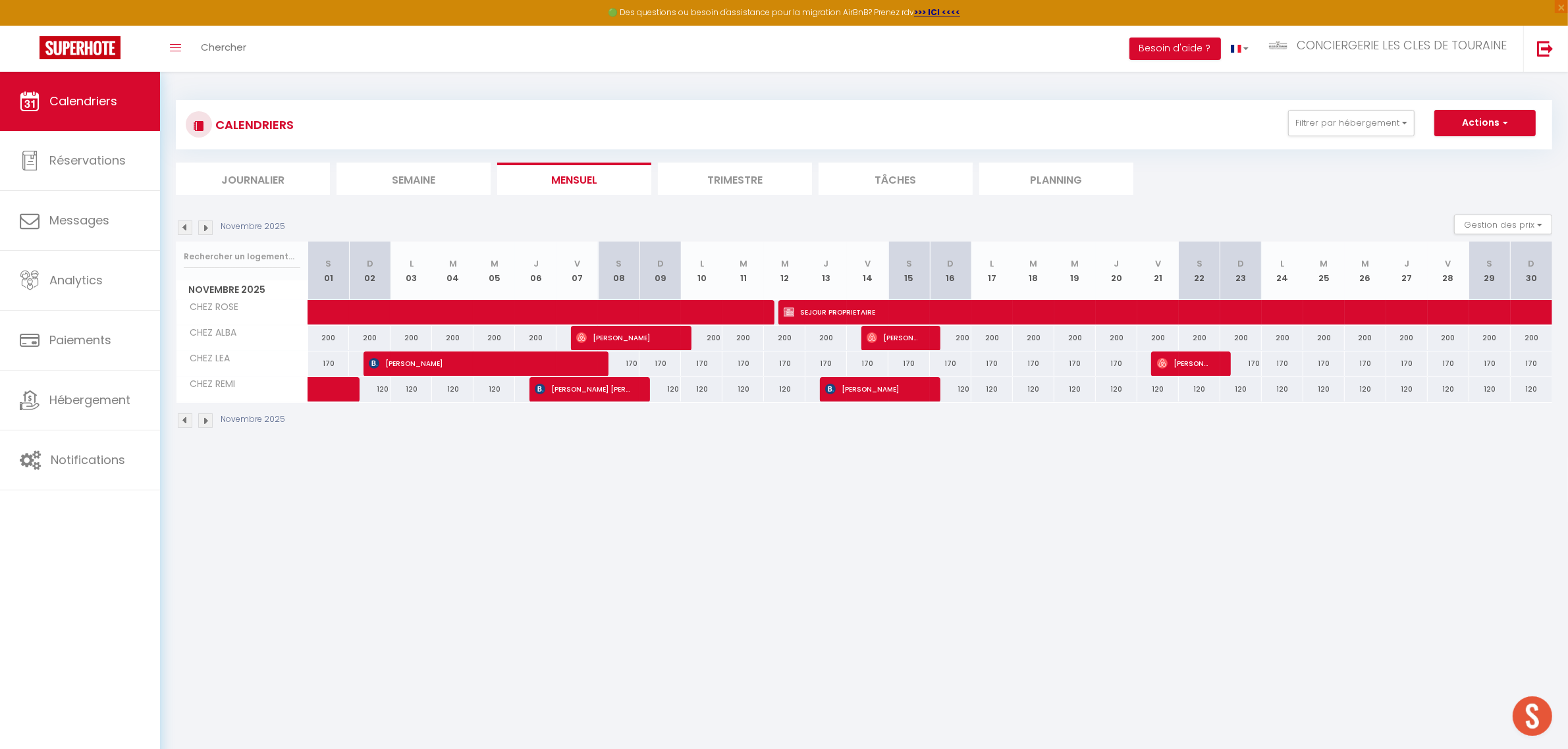
click at [205, 231] on img at bounding box center [205, 228] width 15 height 15
